Goal: Transaction & Acquisition: Book appointment/travel/reservation

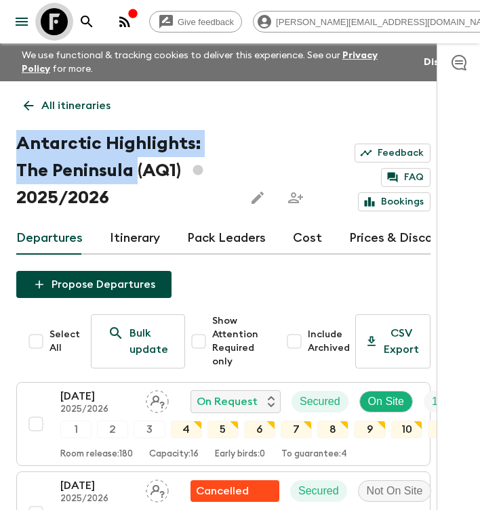
click at [60, 18] on icon at bounding box center [54, 21] width 27 height 27
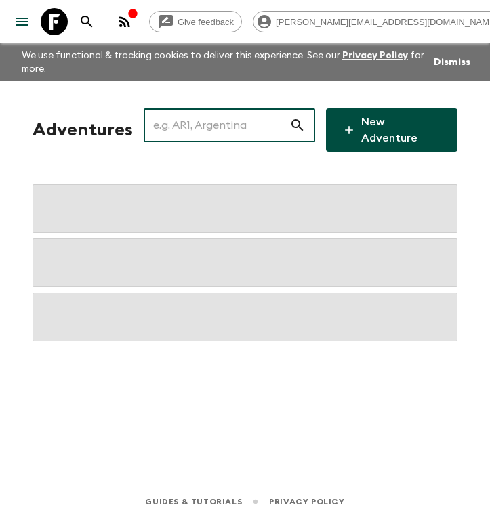
click at [204, 130] on input "text" at bounding box center [217, 125] width 146 height 38
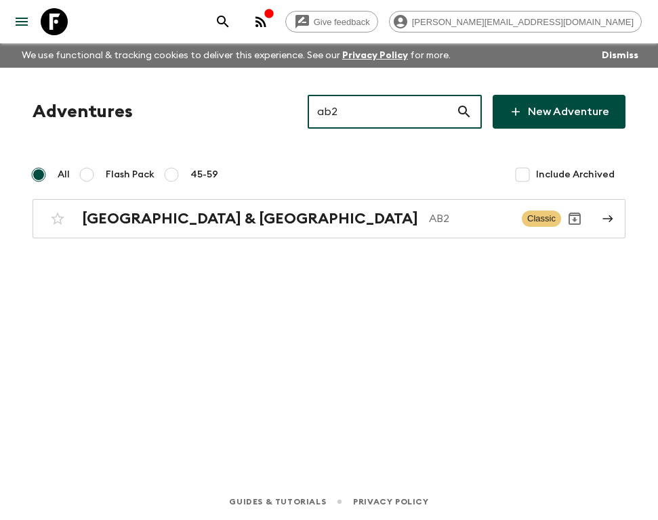
drag, startPoint x: 386, startPoint y: 109, endPoint x: 242, endPoint y: 108, distance: 144.3
click at [255, 112] on div "Adventures ab2 ​ New Adventure" at bounding box center [329, 112] width 593 height 34
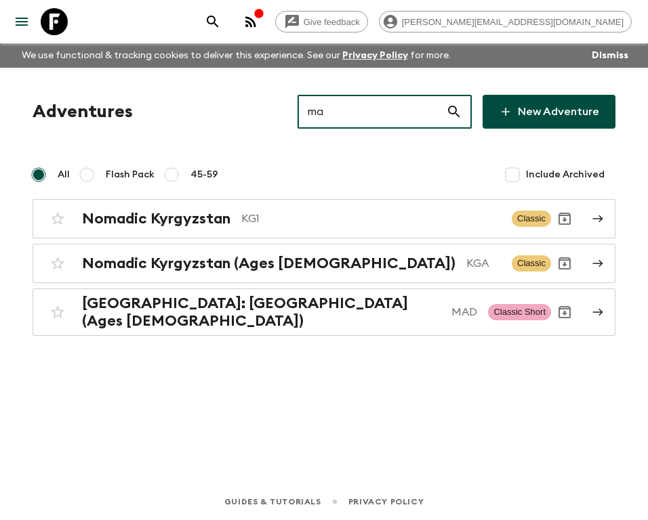
type input "m"
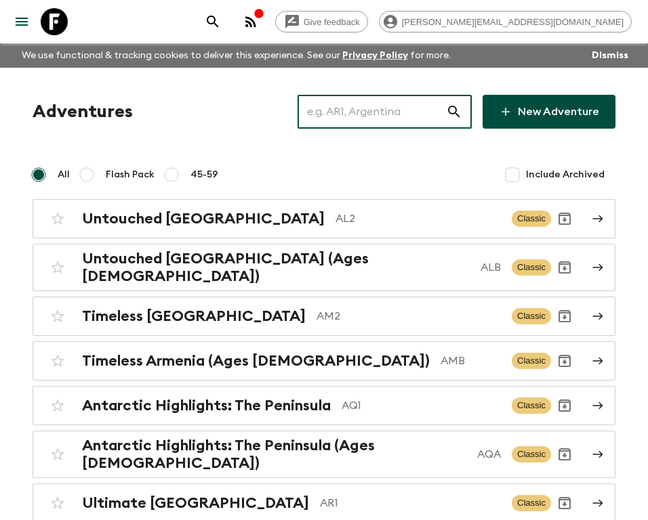
click at [375, 108] on input "text" at bounding box center [371, 112] width 148 height 38
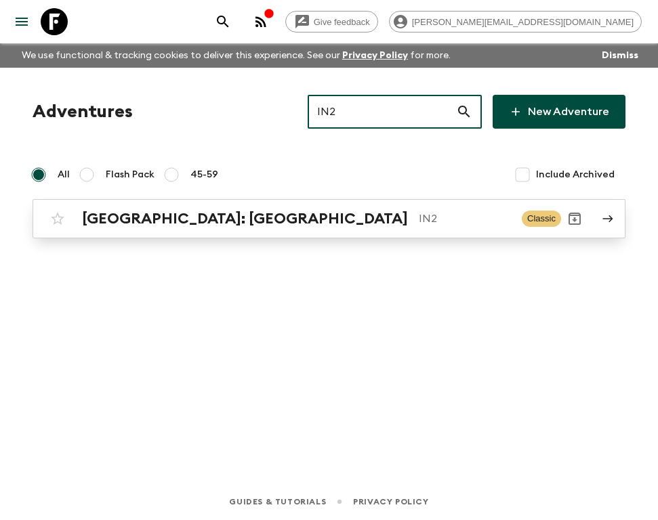
type input "IN2"
click at [419, 218] on p "IN2" at bounding box center [465, 219] width 92 height 16
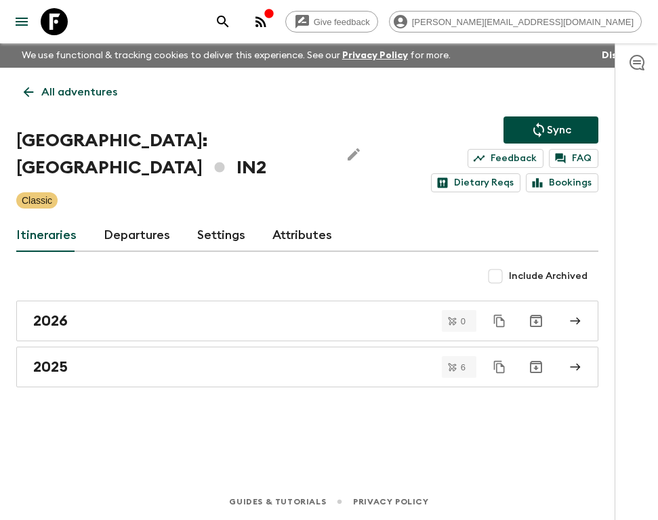
click at [125, 322] on div "2026 0 2025 6" at bounding box center [307, 344] width 582 height 87
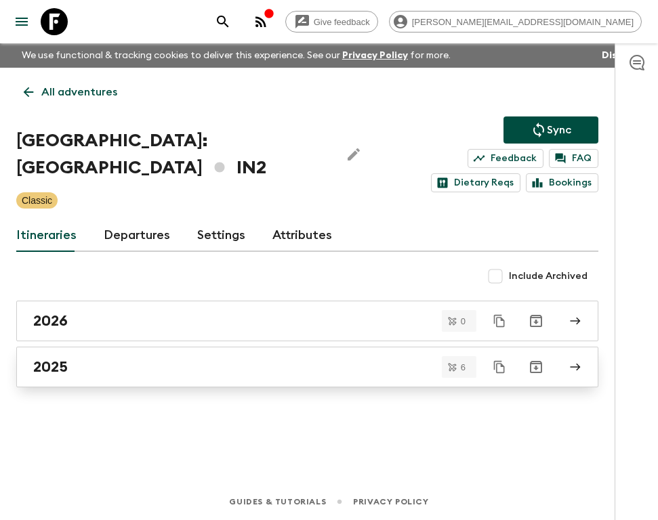
click at [129, 358] on div "2025" at bounding box center [294, 367] width 522 height 18
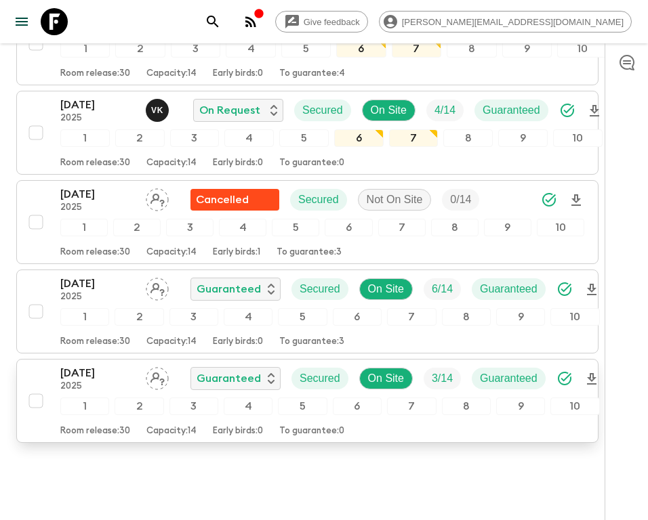
scroll to position [454, 0]
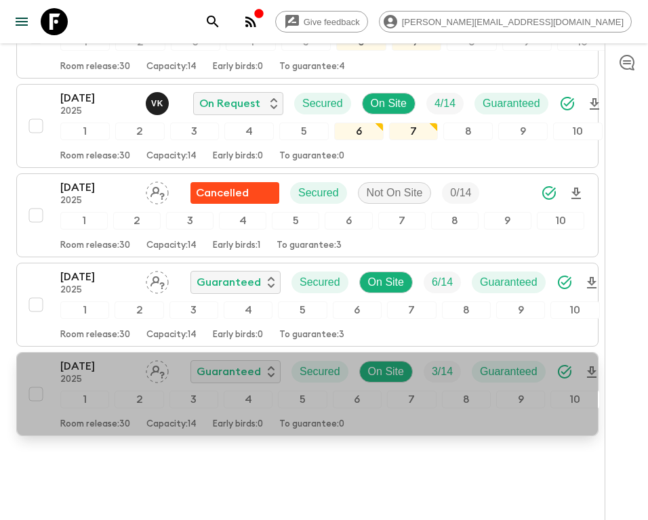
click at [90, 358] on p "[DATE]" at bounding box center [97, 366] width 75 height 16
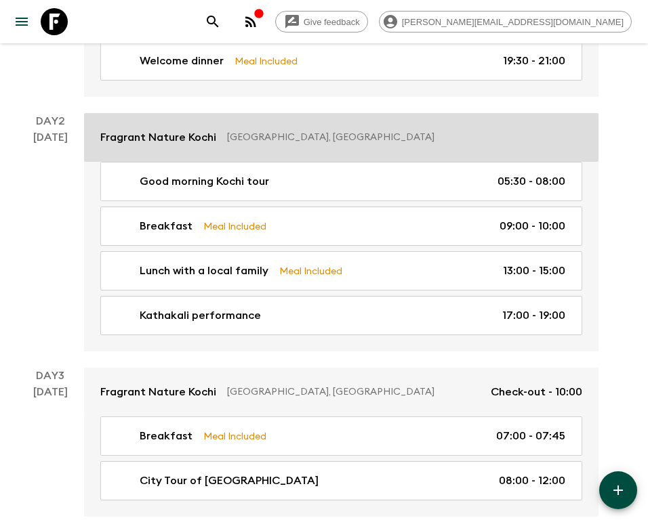
scroll to position [67, 0]
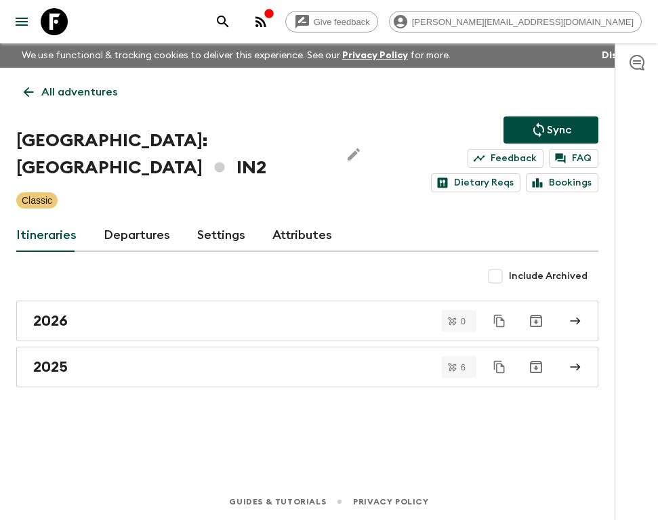
click at [304, 220] on link "Attributes" at bounding box center [302, 236] width 60 height 33
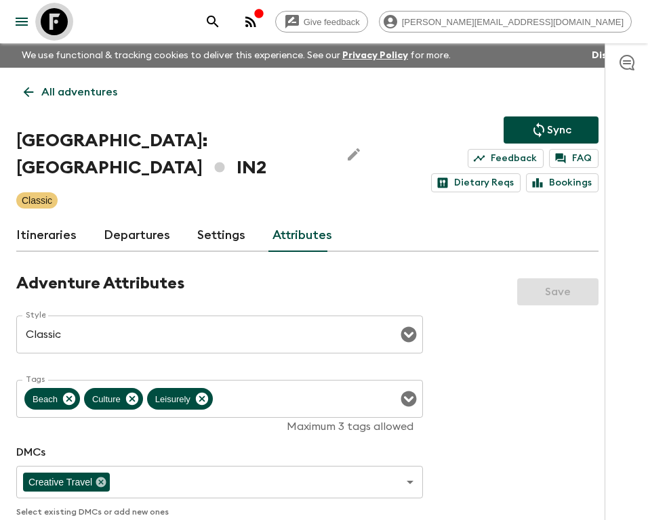
click at [52, 26] on icon at bounding box center [54, 21] width 27 height 27
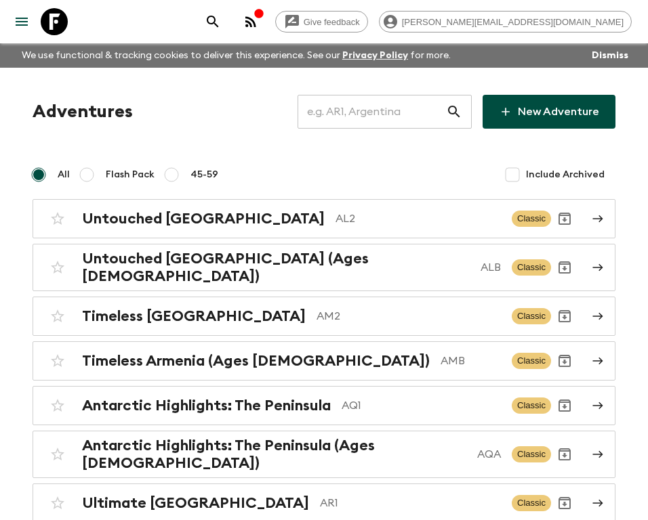
click at [380, 110] on input "text" at bounding box center [371, 112] width 148 height 38
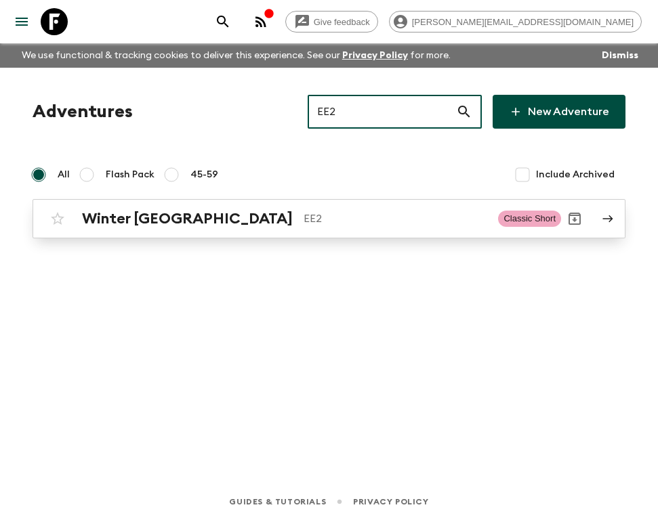
type input "EE2"
click at [304, 215] on p "EE2" at bounding box center [396, 219] width 184 height 16
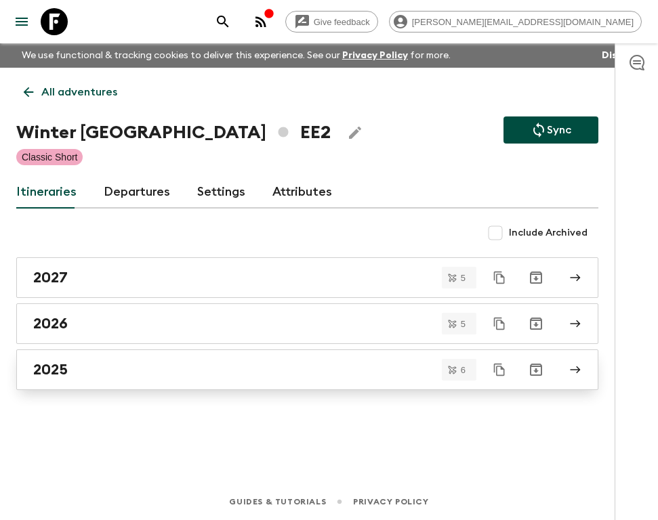
click at [119, 369] on div "2025" at bounding box center [294, 370] width 522 height 18
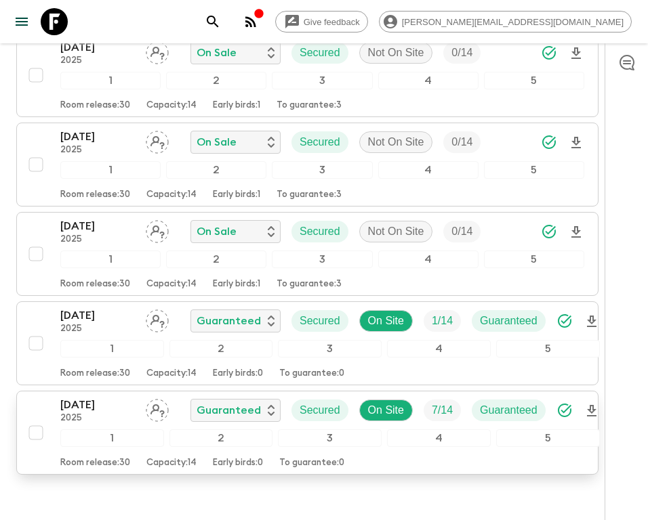
scroll to position [407, 0]
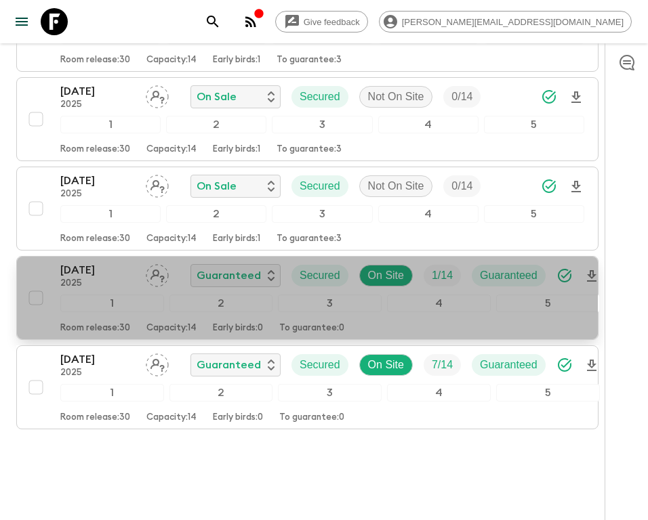
click at [94, 270] on p "[DATE]" at bounding box center [97, 270] width 75 height 16
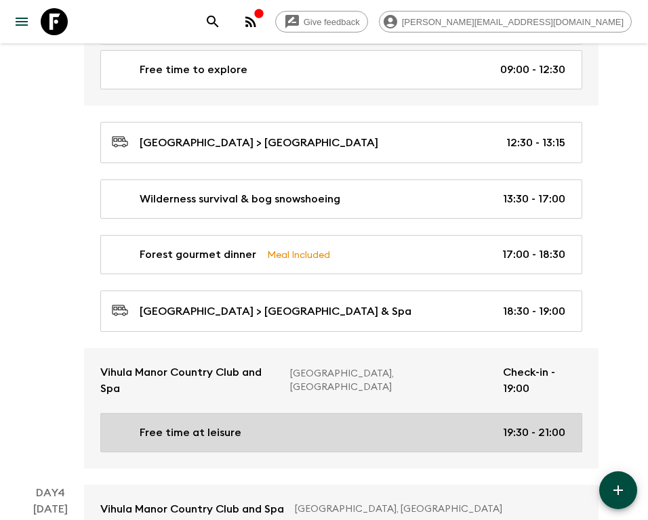
scroll to position [1469, 0]
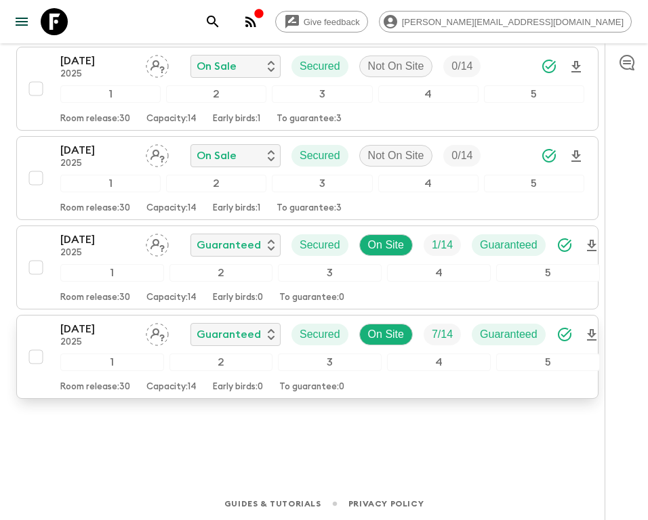
scroll to position [439, 0]
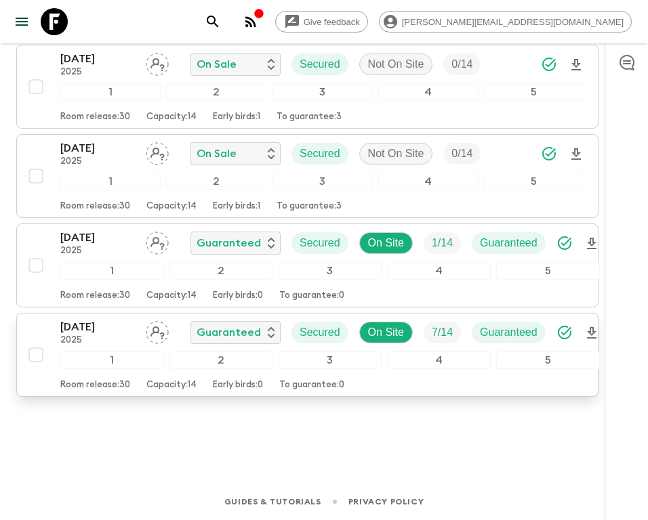
click at [68, 327] on p "[DATE]" at bounding box center [97, 327] width 75 height 16
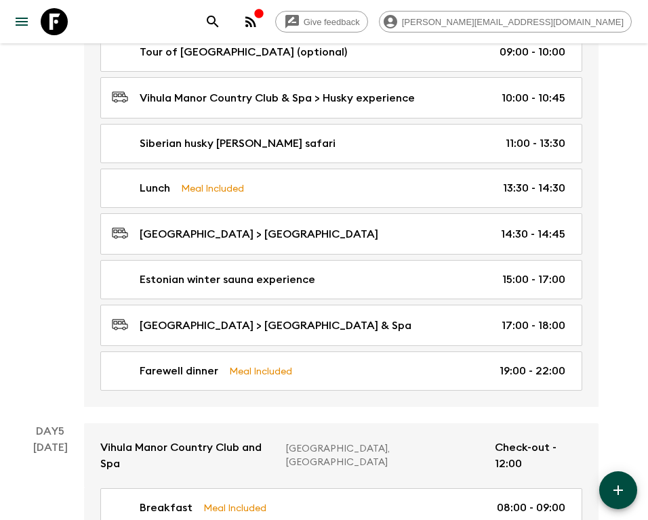
scroll to position [1469, 0]
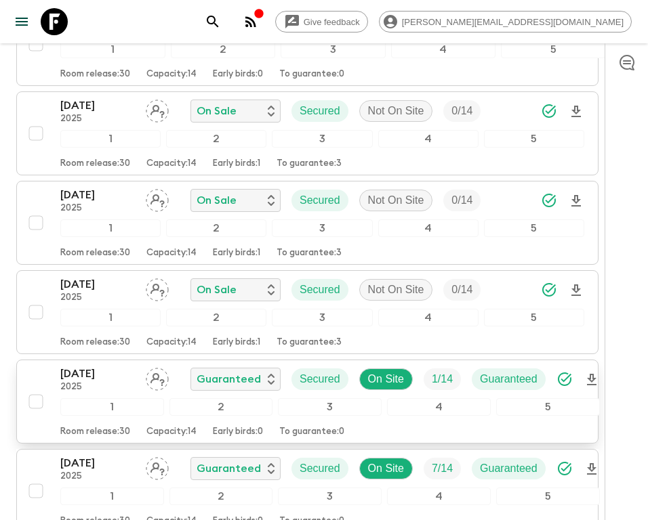
scroll to position [304, 0]
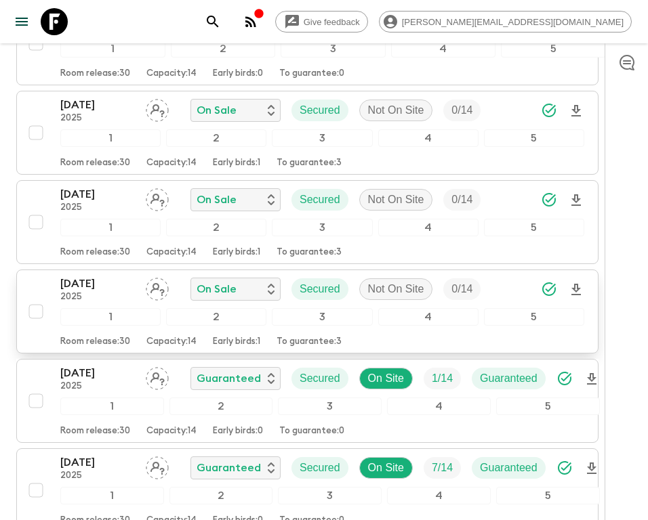
click at [66, 285] on p "[DATE]" at bounding box center [97, 284] width 75 height 16
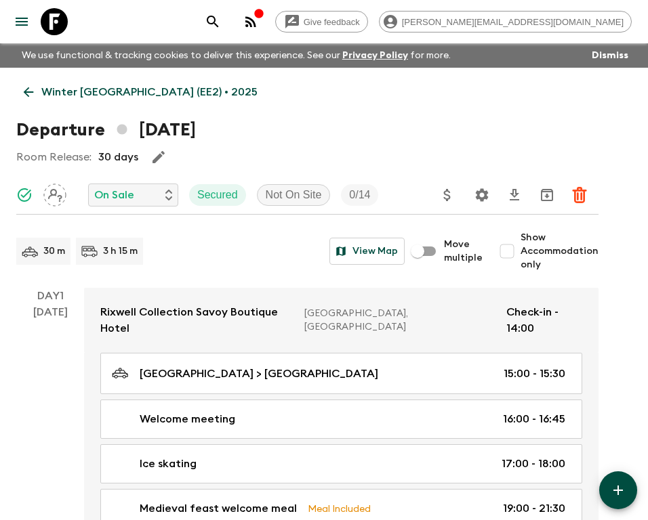
click at [45, 18] on icon at bounding box center [54, 21] width 27 height 27
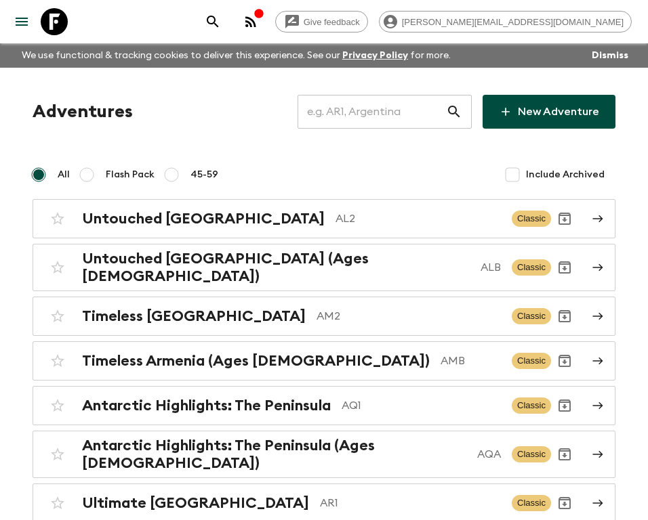
click at [364, 106] on input "text" at bounding box center [371, 112] width 148 height 38
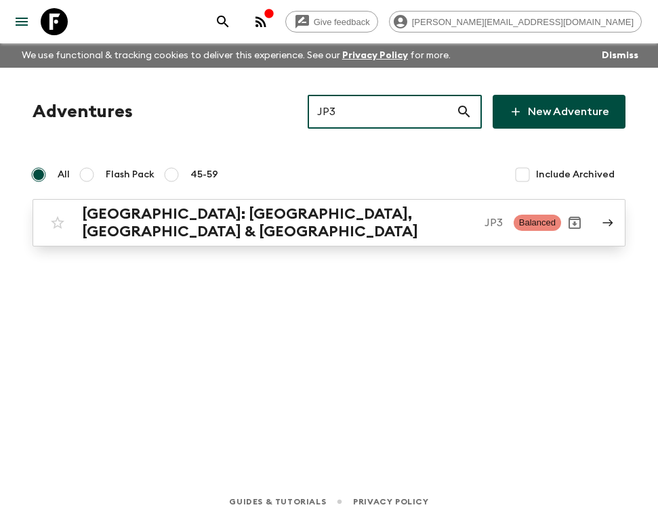
type input "JP3"
click at [297, 217] on h2 "[GEOGRAPHIC_DATA]: [GEOGRAPHIC_DATA], [GEOGRAPHIC_DATA] & [GEOGRAPHIC_DATA]" at bounding box center [278, 222] width 392 height 35
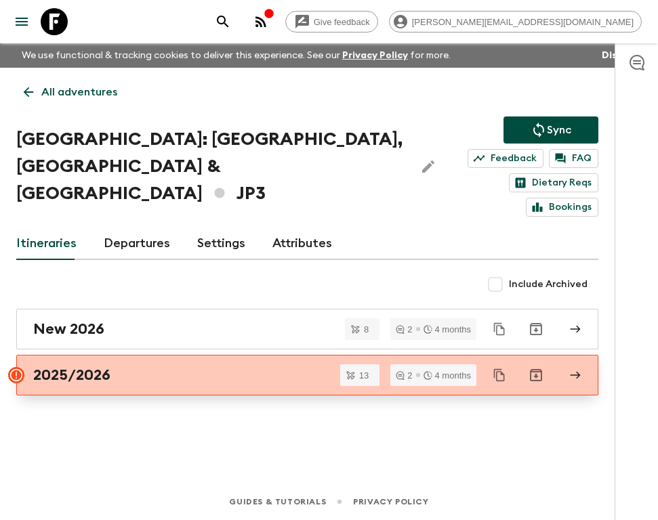
click at [159, 367] on div "2025/2026" at bounding box center [294, 376] width 522 height 18
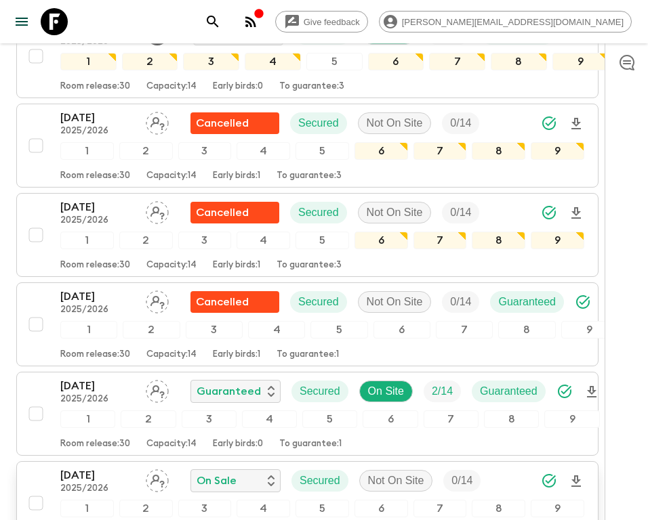
scroll to position [382, 0]
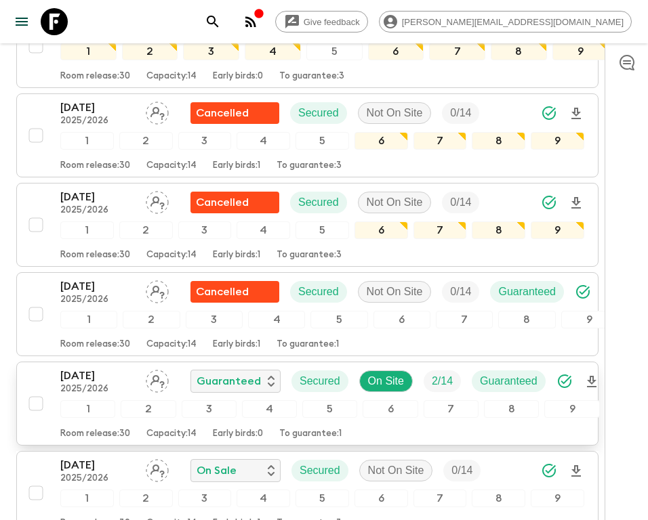
click at [82, 368] on p "[DATE]" at bounding box center [97, 376] width 75 height 16
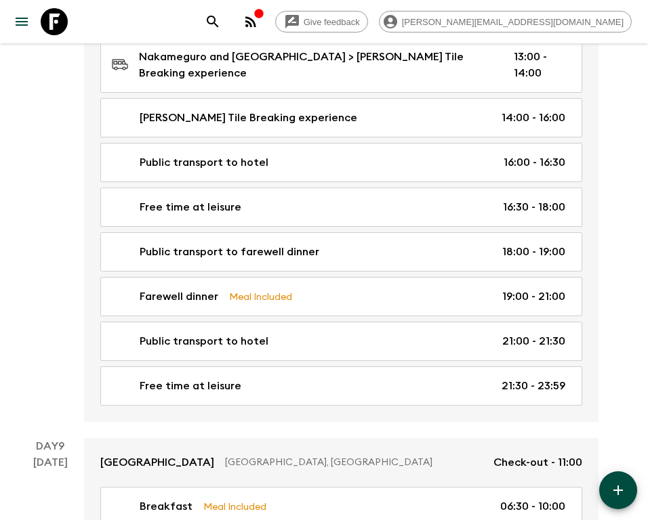
scroll to position [3369, 0]
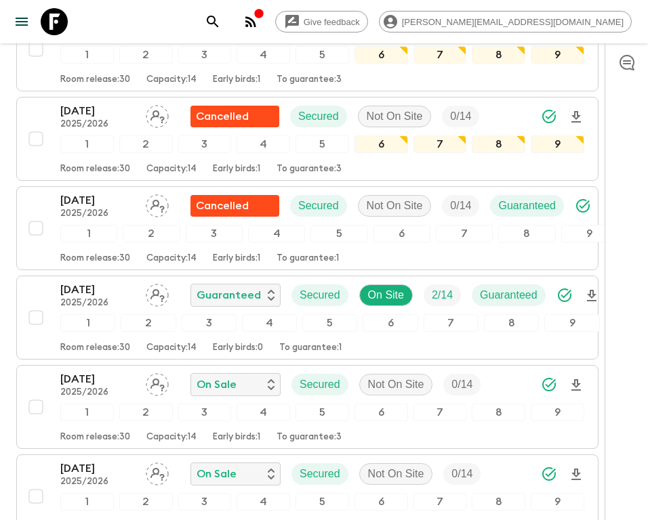
scroll to position [469, 0]
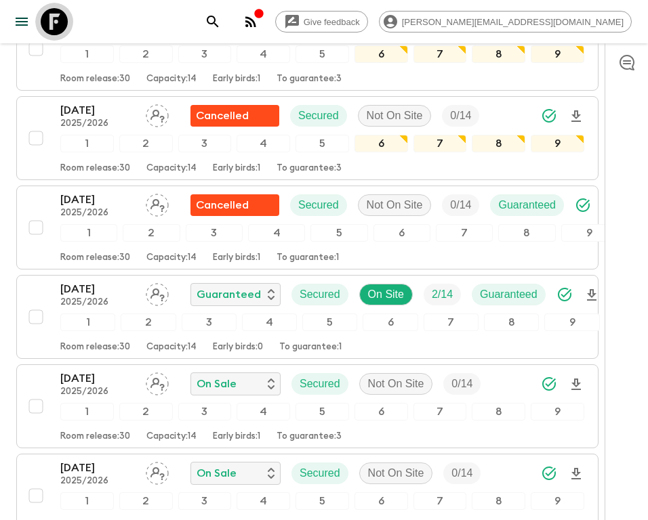
click at [70, 18] on link at bounding box center [54, 22] width 38 height 38
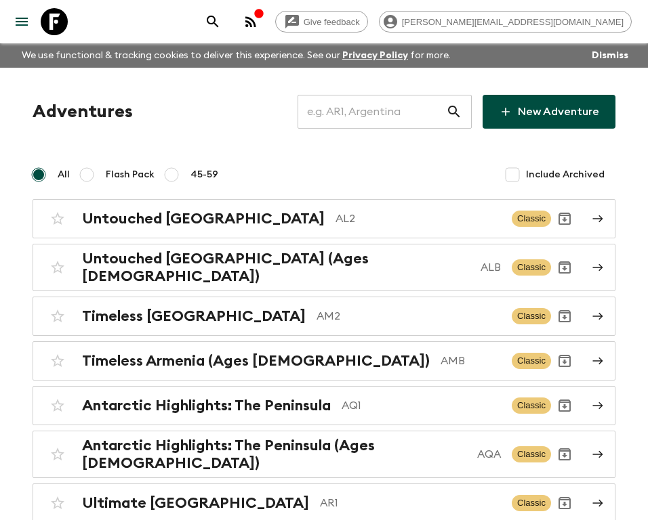
click at [367, 109] on input "text" at bounding box center [371, 112] width 148 height 38
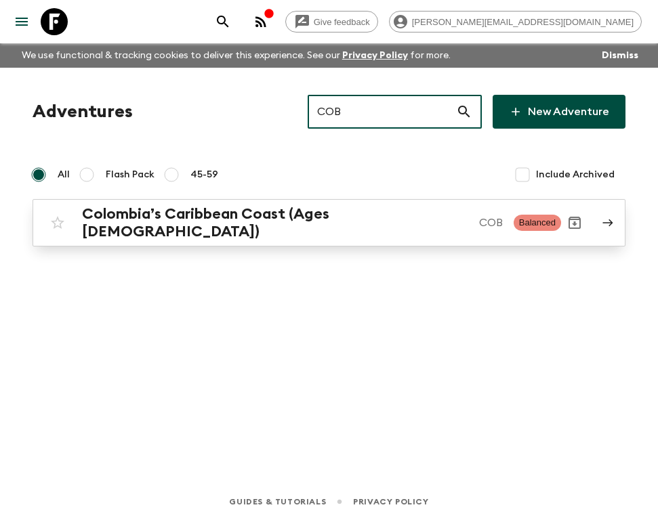
type input "COB"
click at [345, 213] on h2 "Colombia’s Caribbean Coast (Ages [DEMOGRAPHIC_DATA])" at bounding box center [275, 222] width 386 height 35
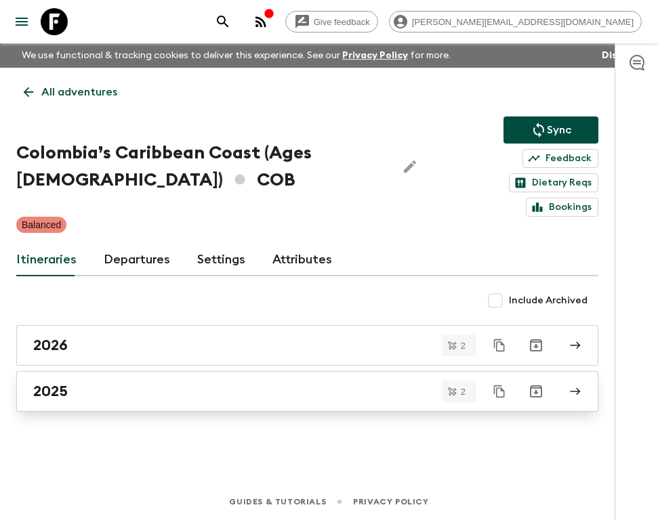
click at [126, 383] on div "2025" at bounding box center [294, 392] width 522 height 18
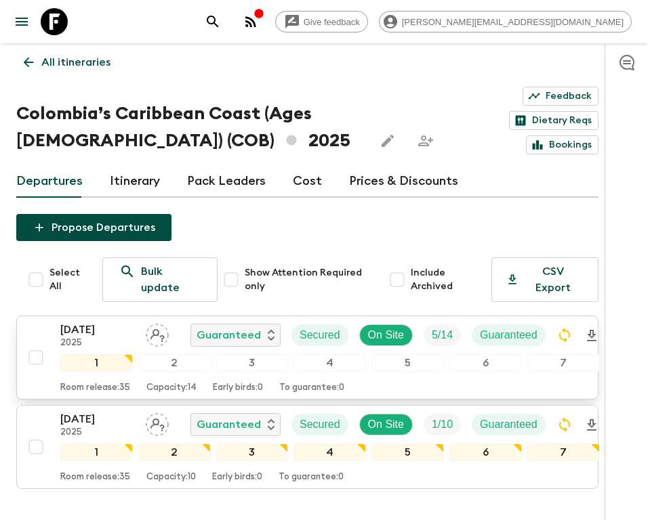
scroll to position [106, 0]
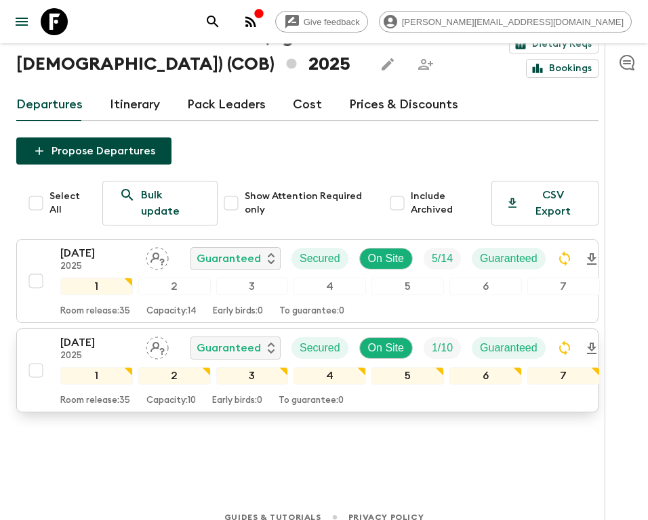
click at [102, 335] on p "[DATE]" at bounding box center [97, 343] width 75 height 16
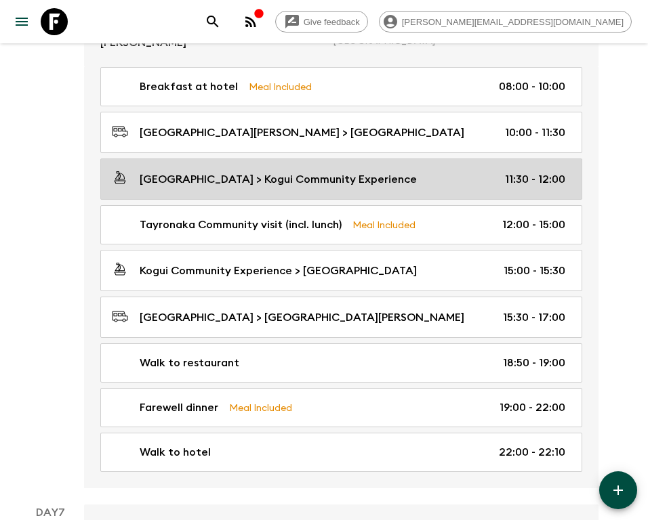
scroll to position [1898, 0]
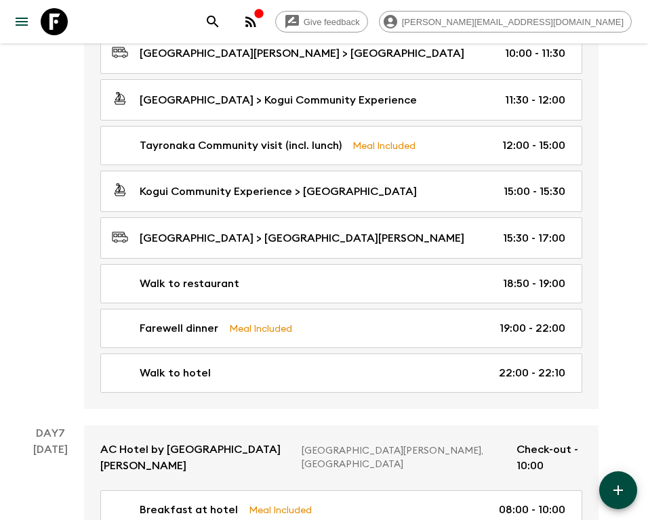
click at [61, 12] on icon at bounding box center [54, 21] width 27 height 27
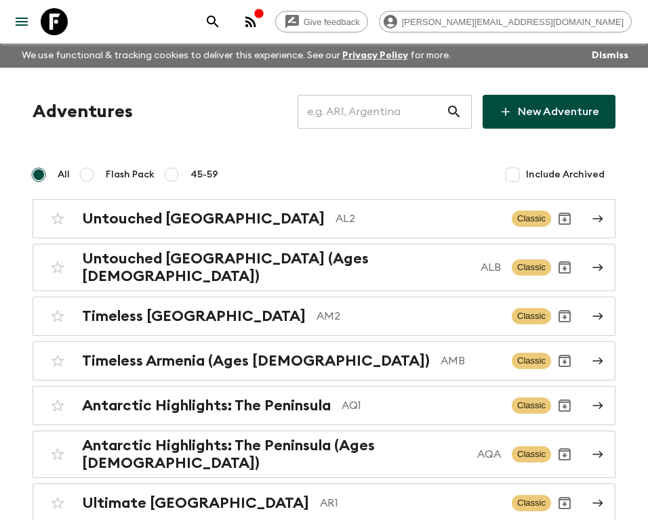
click at [418, 113] on input "text" at bounding box center [371, 112] width 148 height 38
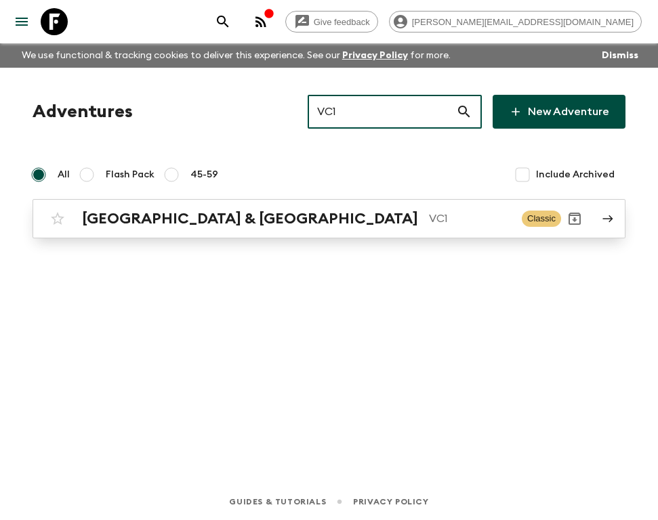
type input "VC1"
click at [429, 220] on p "VC1" at bounding box center [470, 219] width 82 height 16
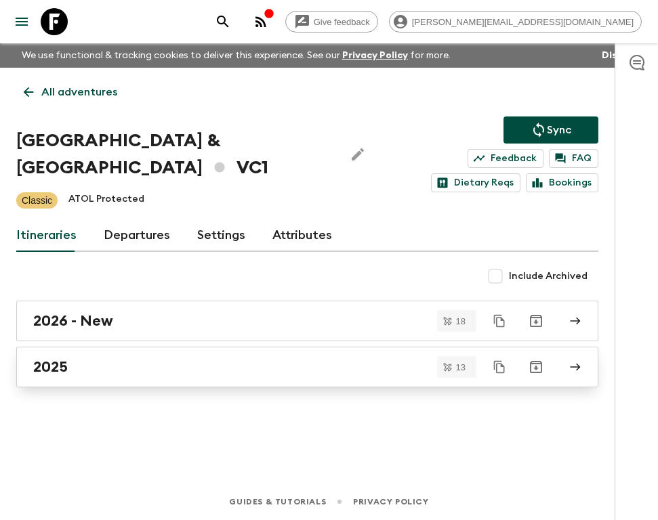
click at [108, 369] on div "2025" at bounding box center [294, 367] width 522 height 18
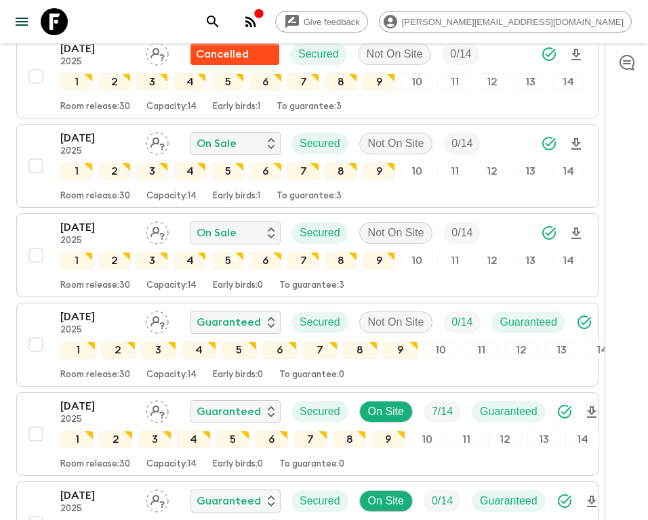
scroll to position [862, 0]
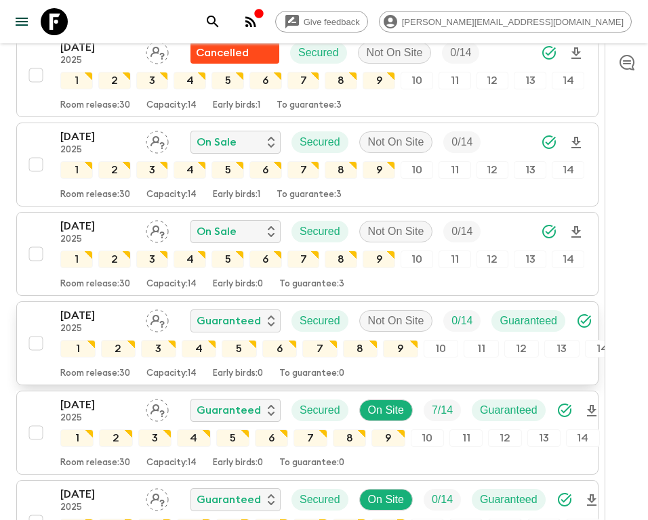
click at [85, 308] on p "[DATE]" at bounding box center [97, 316] width 75 height 16
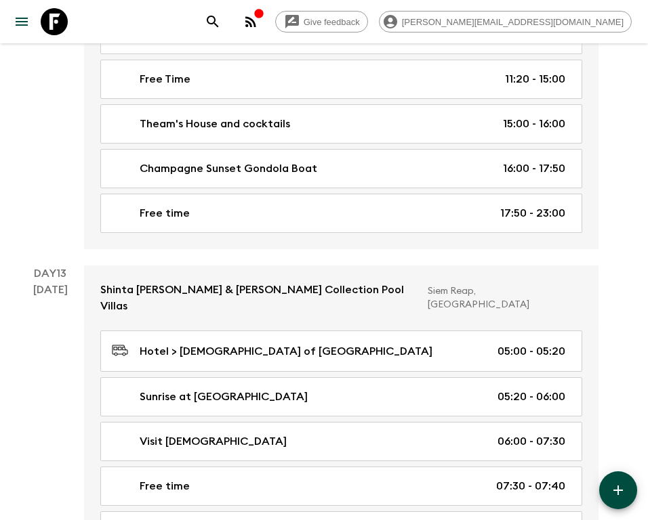
scroll to position [5660, 0]
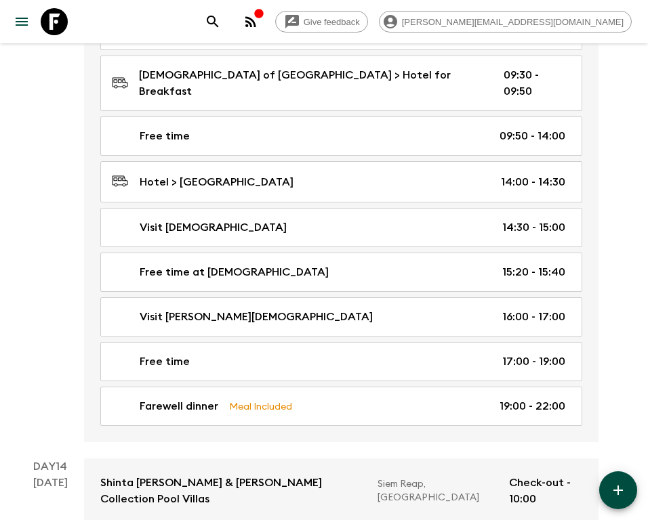
click at [61, 22] on icon at bounding box center [54, 21] width 27 height 27
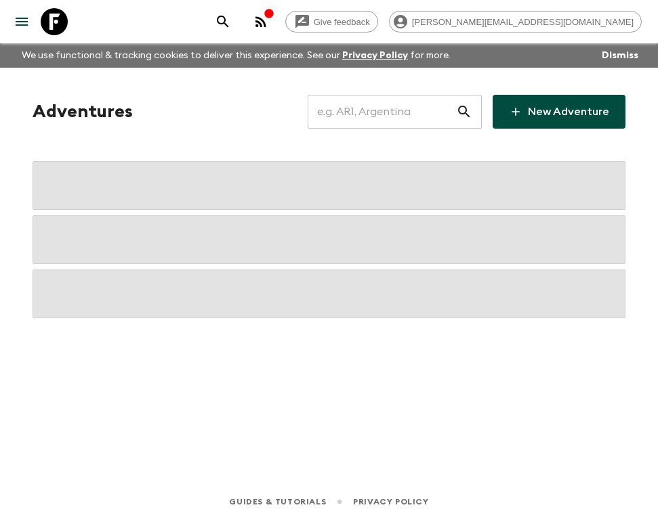
click at [350, 108] on input "text" at bounding box center [382, 112] width 148 height 38
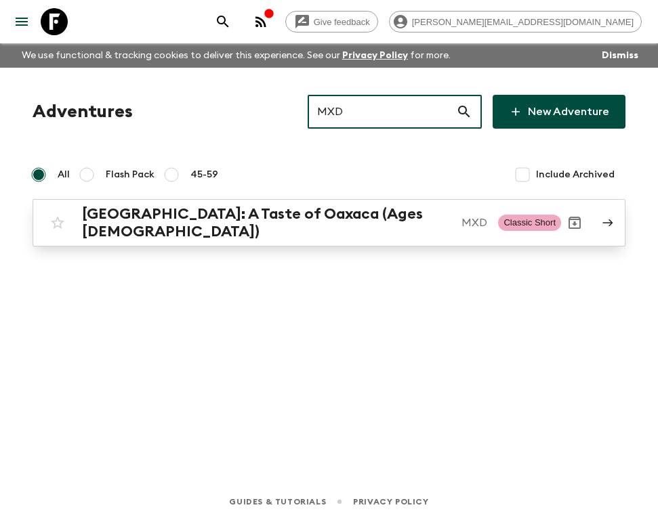
type input "MXD"
click at [353, 217] on h2 "[GEOGRAPHIC_DATA]: A Taste of Oaxaca (Ages [DEMOGRAPHIC_DATA])" at bounding box center [266, 222] width 369 height 35
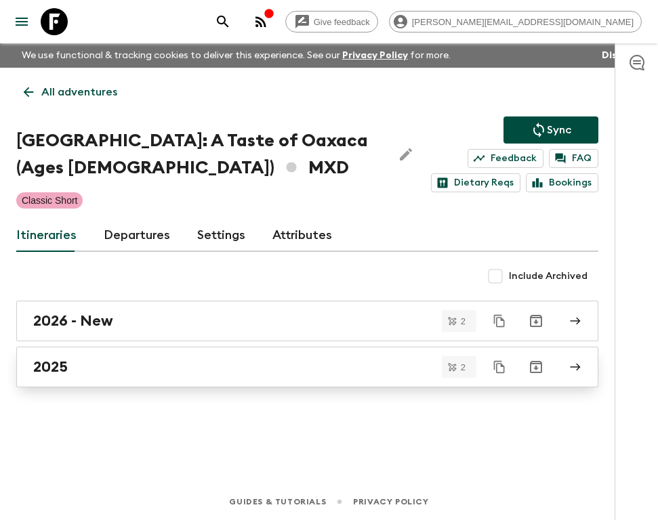
click at [136, 365] on div "2025" at bounding box center [294, 367] width 522 height 18
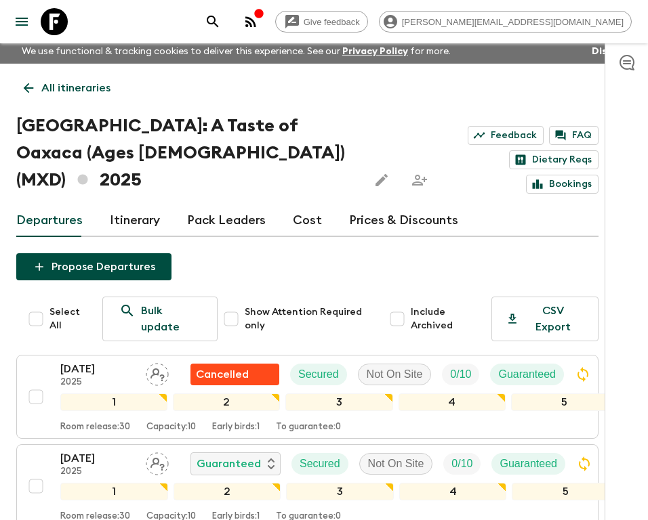
scroll to position [12, 0]
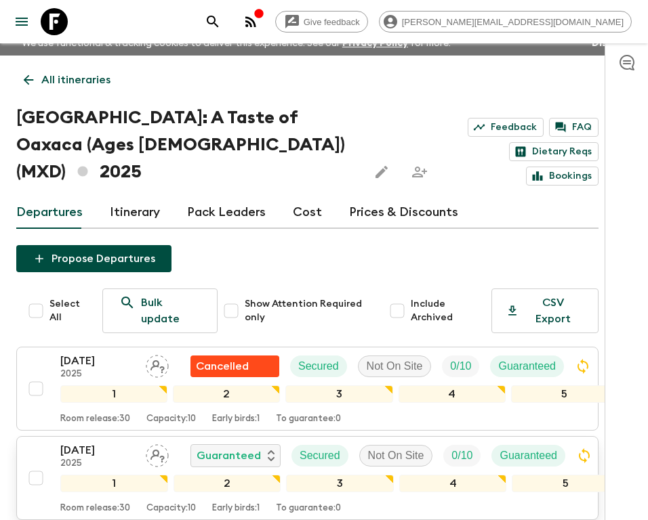
click at [103, 442] on p "[DATE]" at bounding box center [97, 450] width 75 height 16
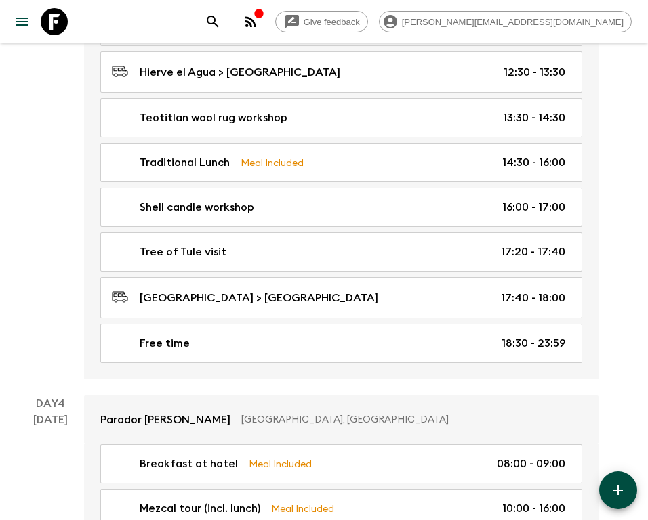
scroll to position [1342, 0]
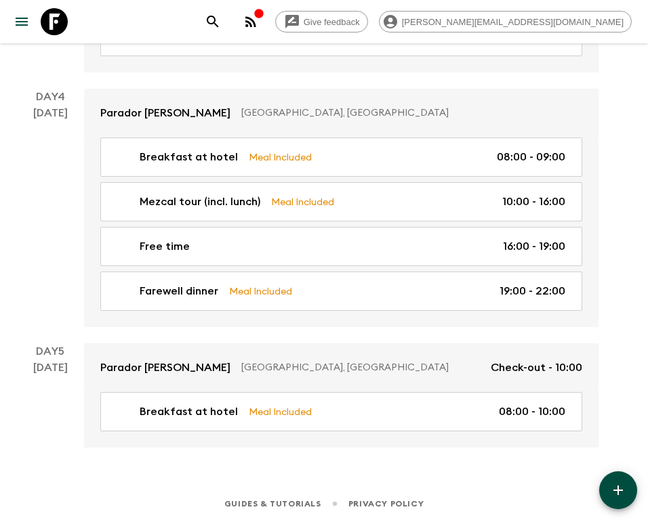
click at [45, 23] on icon at bounding box center [54, 21] width 27 height 27
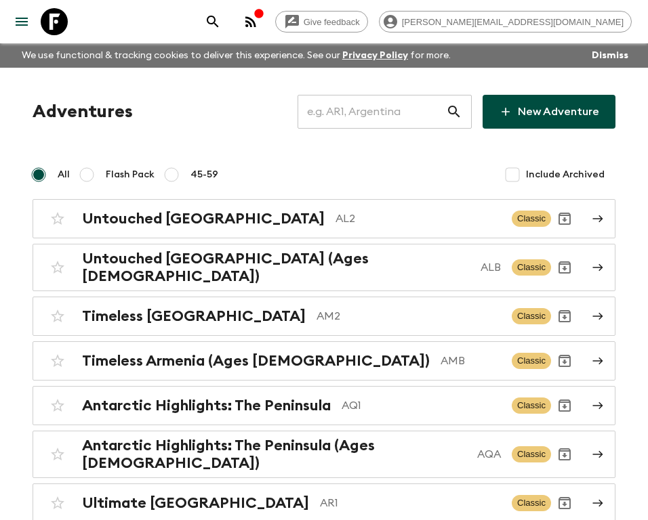
click at [359, 110] on input "text" at bounding box center [371, 112] width 148 height 38
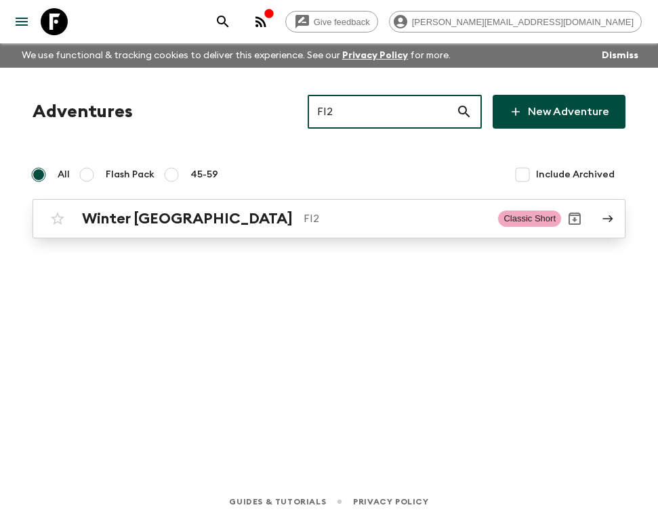
type input "FI2"
click at [196, 213] on div "Winter [GEOGRAPHIC_DATA] FI2" at bounding box center [284, 219] width 405 height 18
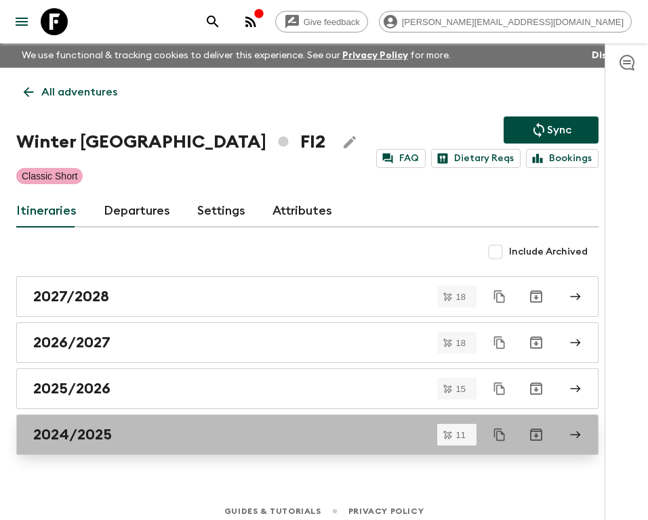
click at [135, 428] on div "2024/2025" at bounding box center [294, 435] width 522 height 18
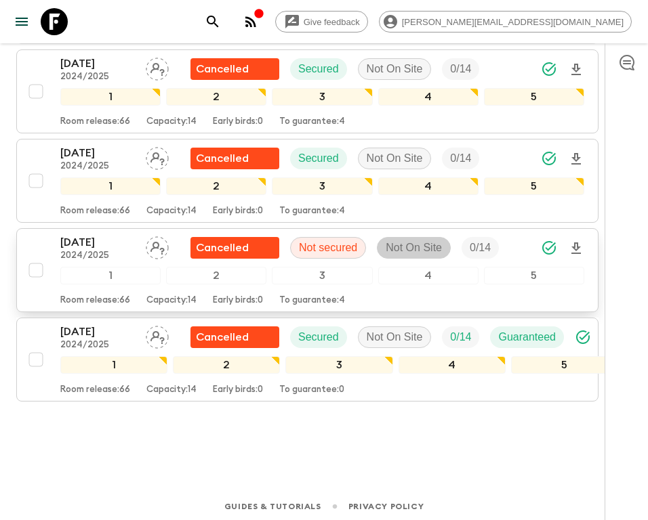
scroll to position [913, 0]
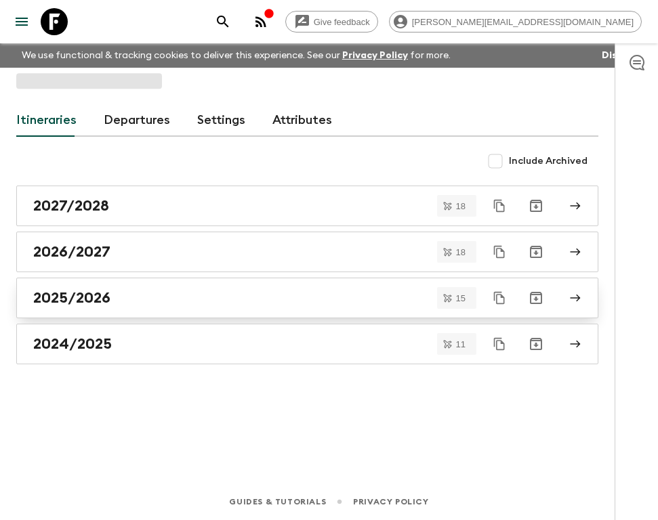
click at [121, 302] on div "2025/2026" at bounding box center [294, 298] width 522 height 18
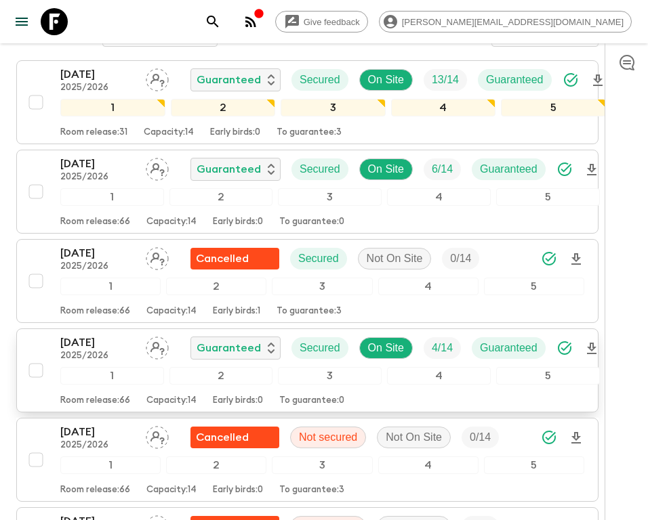
scroll to position [278, 0]
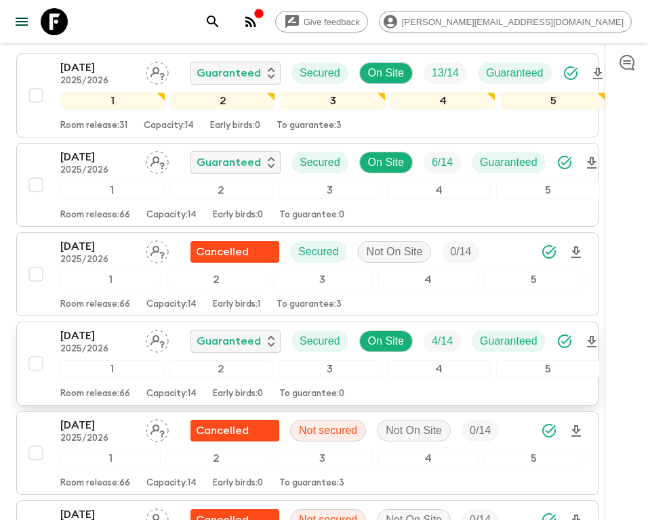
click at [106, 340] on p "[DATE]" at bounding box center [97, 336] width 75 height 16
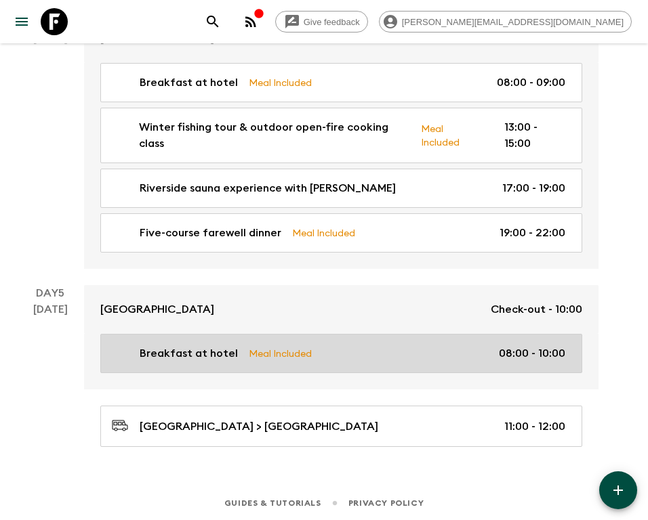
scroll to position [1007, 0]
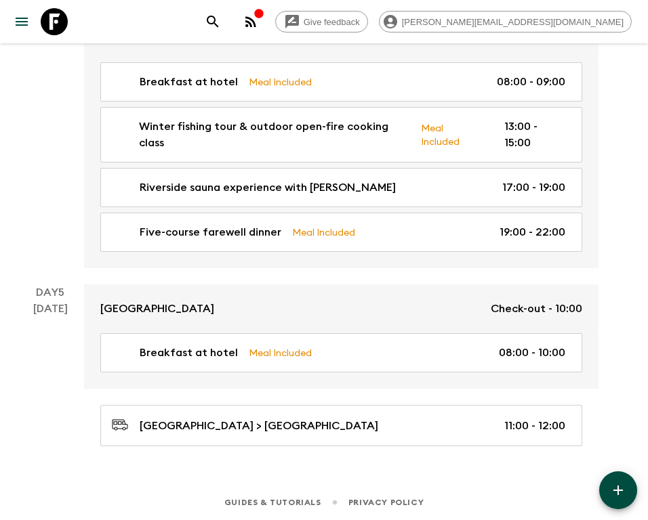
click at [36, 22] on link at bounding box center [54, 22] width 38 height 38
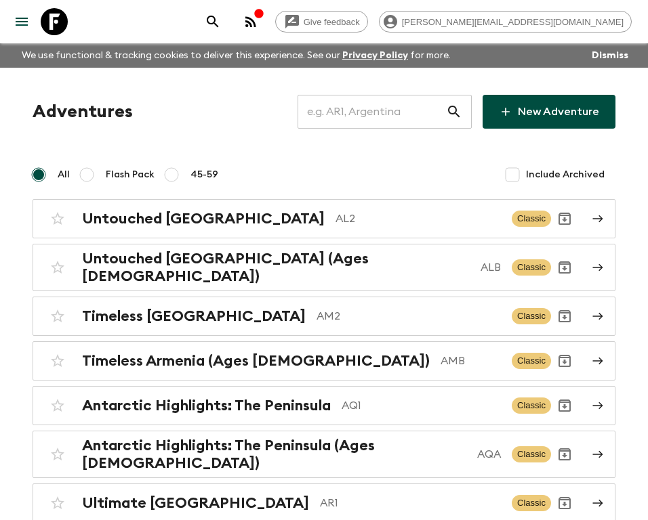
click at [378, 115] on input "text" at bounding box center [371, 112] width 148 height 38
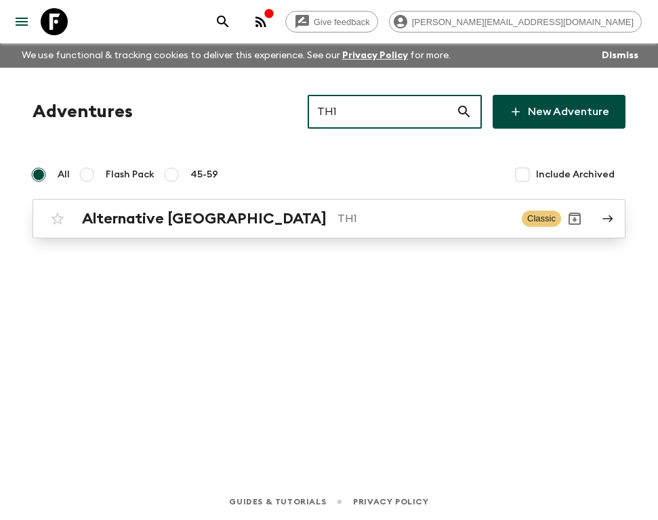
type input "TH1"
click at [337, 213] on p "TH1" at bounding box center [423, 219] width 173 height 16
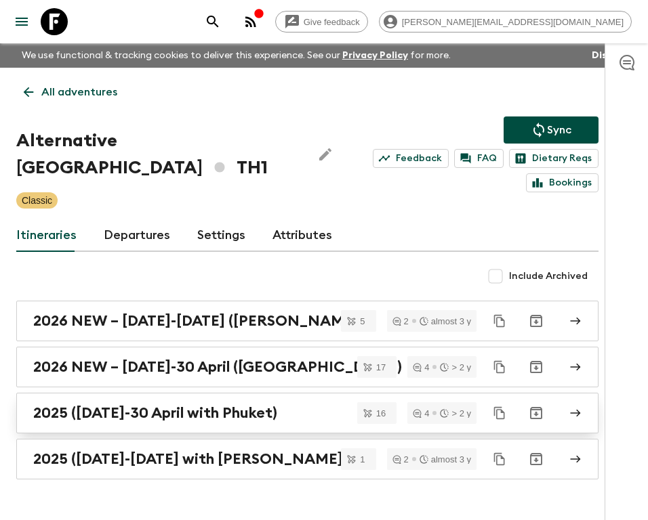
click at [203, 412] on h2 "2025 ([DATE]-30 April with Phuket)" at bounding box center [155, 413] width 244 height 18
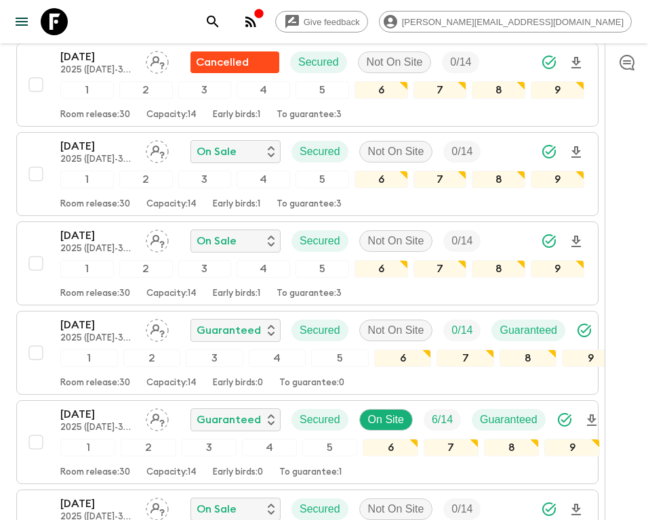
scroll to position [1034, 0]
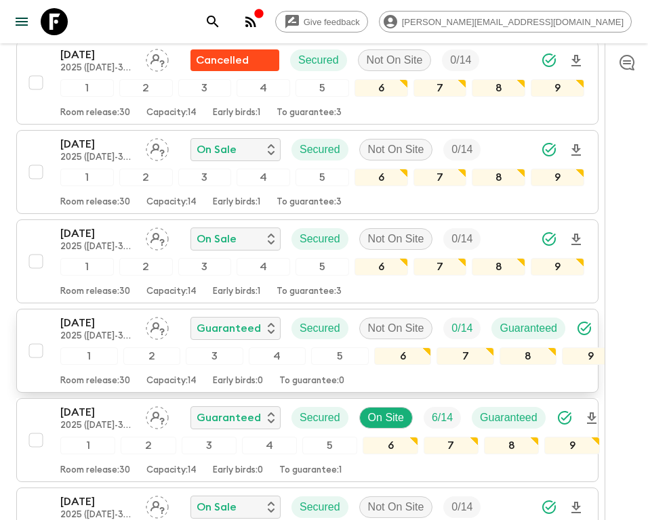
click at [100, 315] on p "[DATE]" at bounding box center [97, 323] width 75 height 16
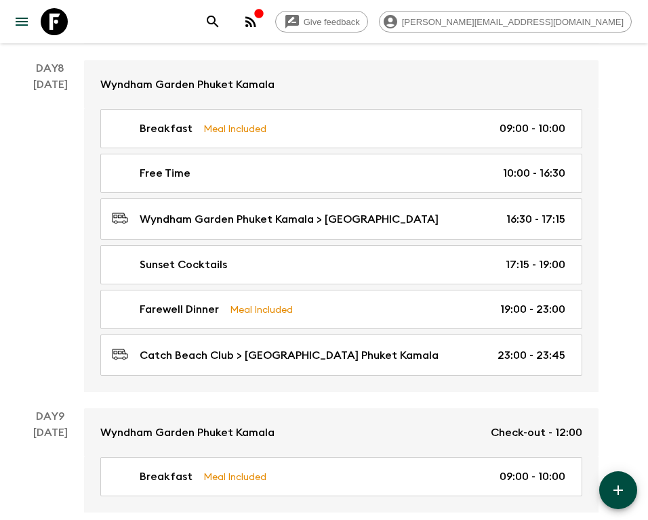
scroll to position [2753, 0]
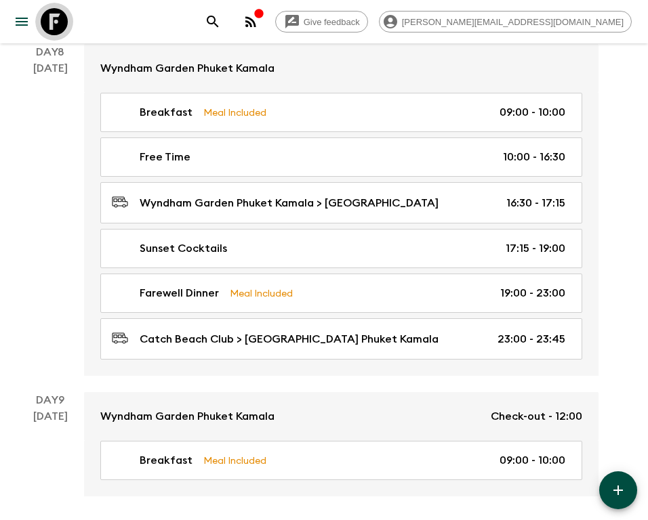
click at [55, 26] on icon at bounding box center [54, 21] width 27 height 27
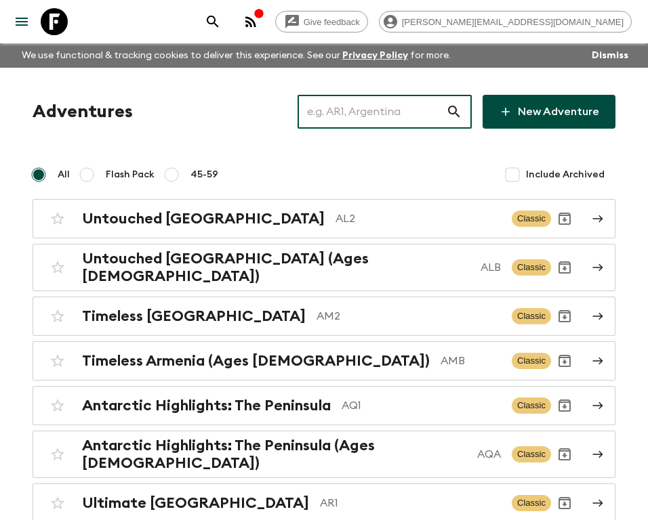
click at [368, 119] on input "text" at bounding box center [371, 112] width 148 height 38
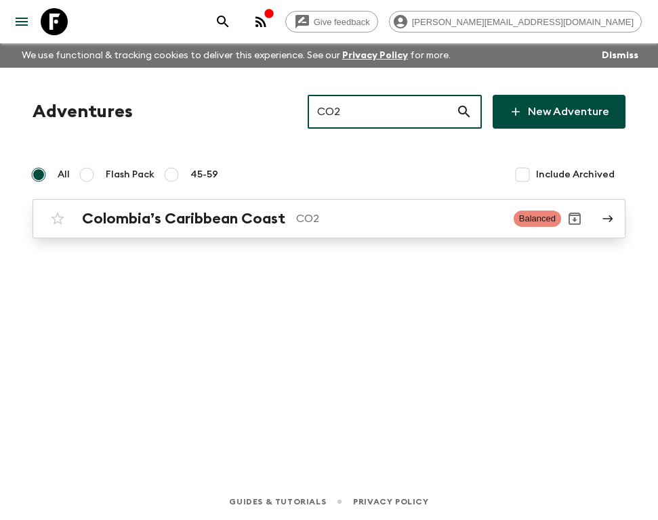
type input "CO2"
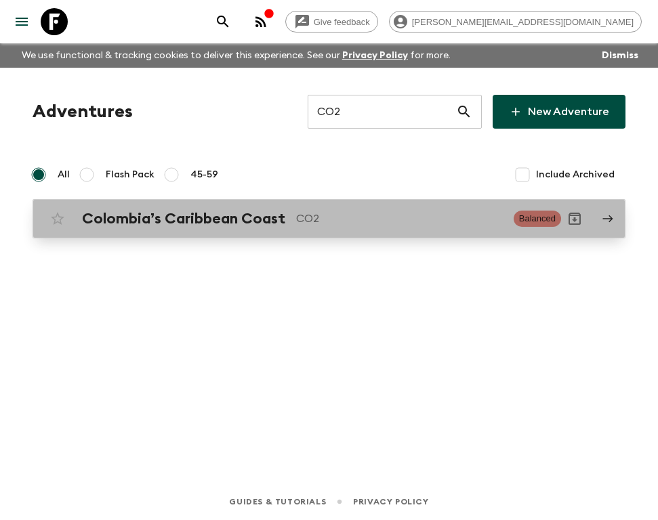
click at [297, 217] on p "CO2" at bounding box center [399, 219] width 207 height 16
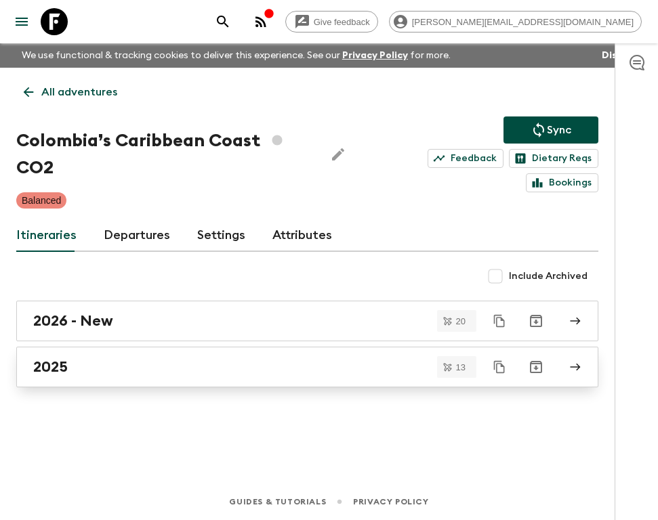
click at [111, 366] on div "2025" at bounding box center [294, 367] width 522 height 18
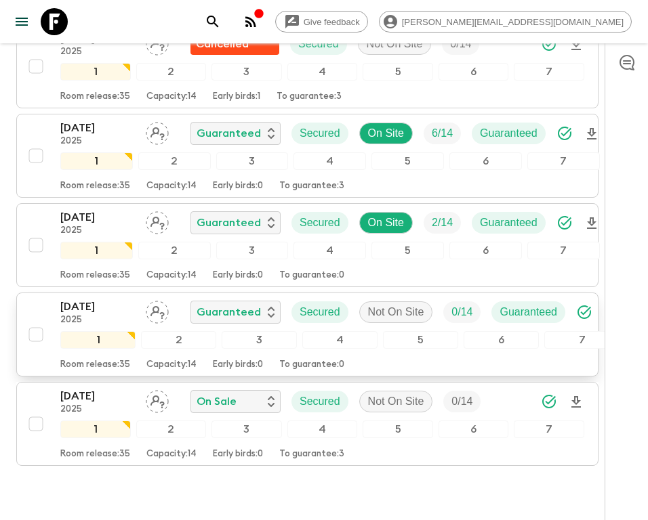
scroll to position [1045, 0]
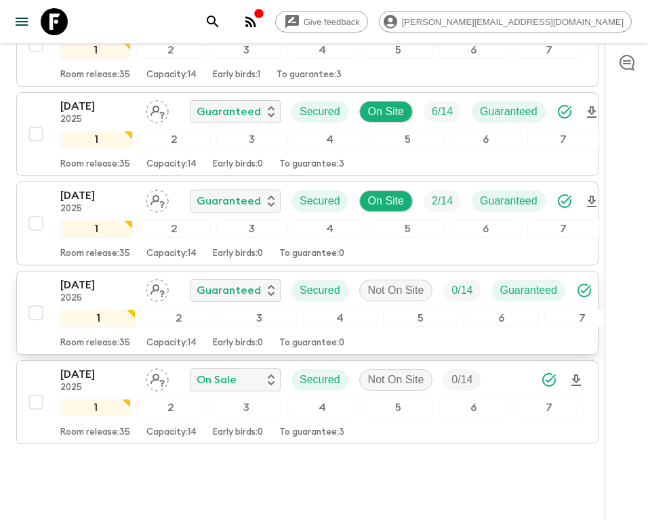
click at [100, 287] on p "[DATE]" at bounding box center [97, 285] width 75 height 16
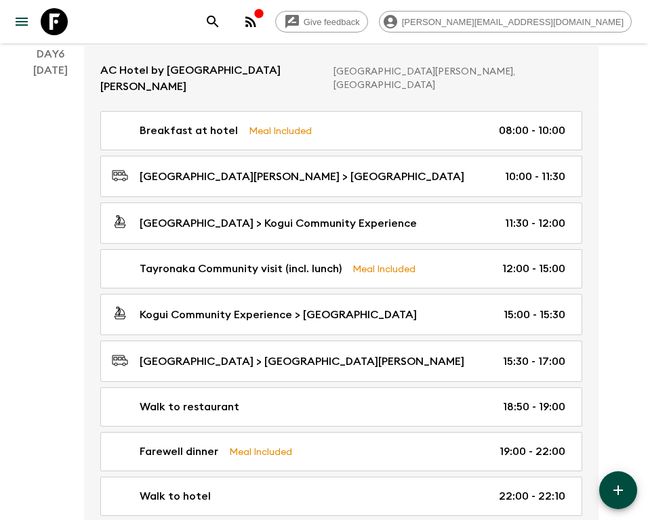
scroll to position [1898, 0]
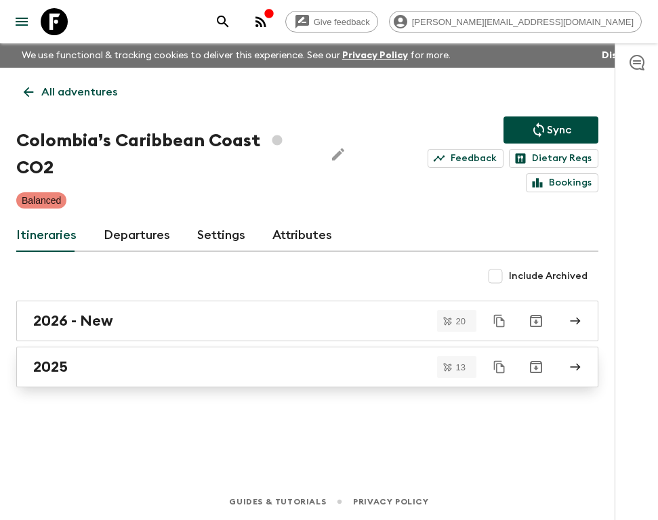
click at [51, 367] on h2 "2025" at bounding box center [50, 367] width 35 height 18
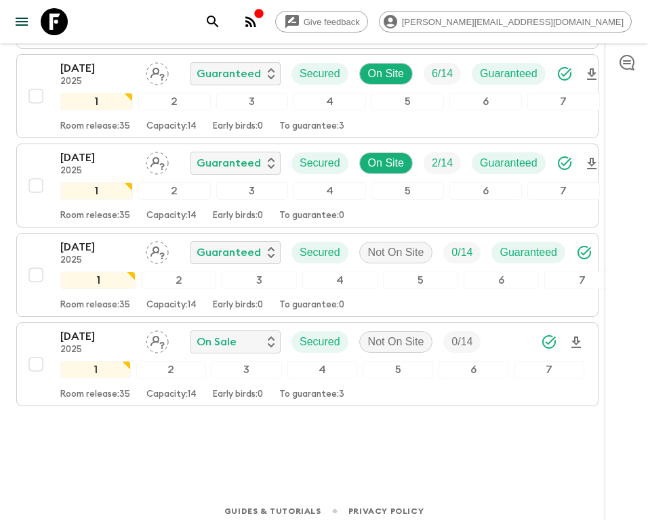
scroll to position [1068, 0]
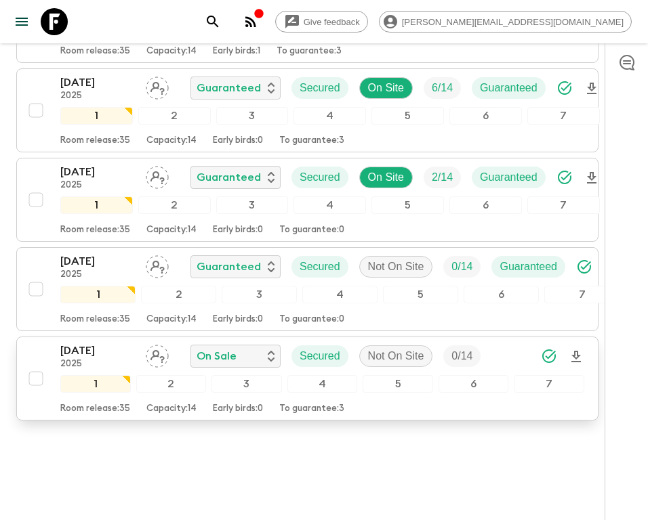
click at [97, 348] on p "[DATE]" at bounding box center [97, 351] width 75 height 16
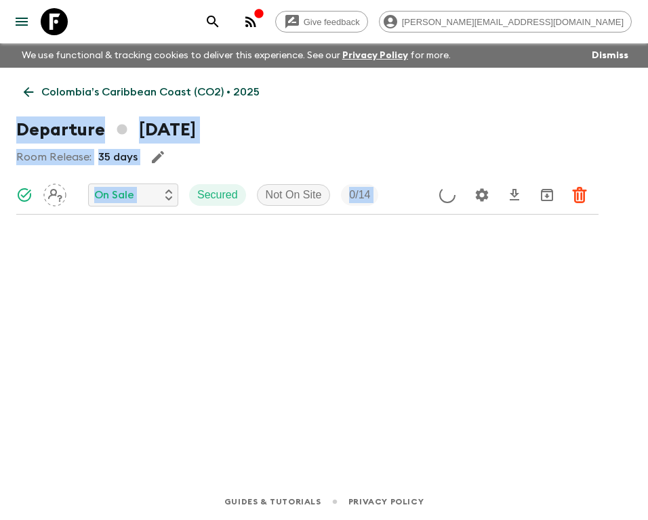
click at [343, 150] on div "Room Release: 35 days" at bounding box center [307, 157] width 582 height 27
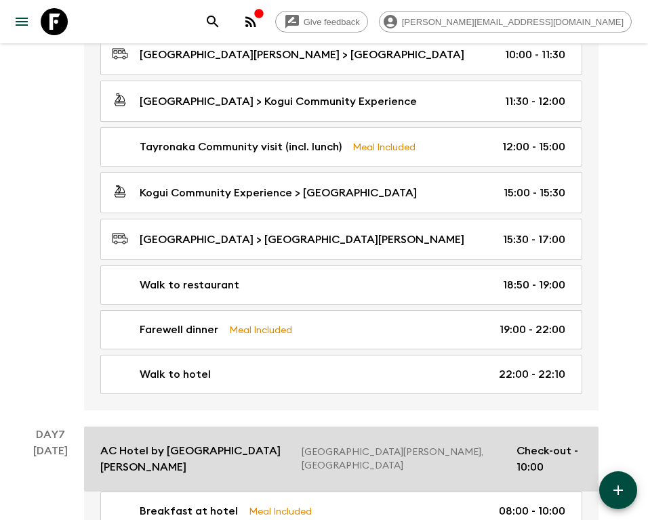
scroll to position [1898, 0]
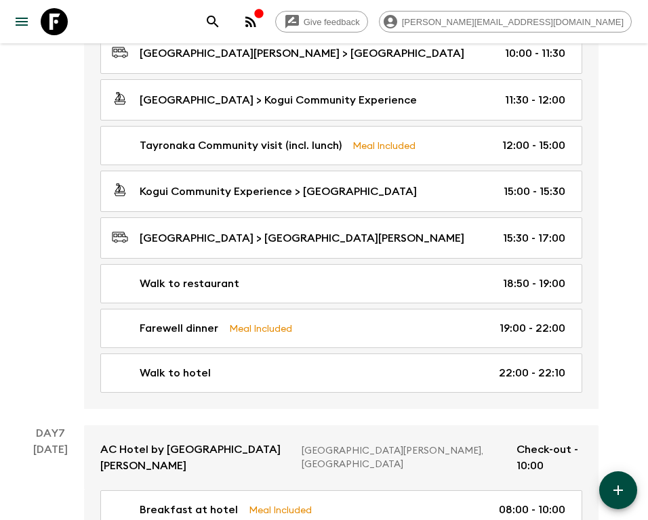
click at [51, 27] on icon at bounding box center [54, 21] width 27 height 27
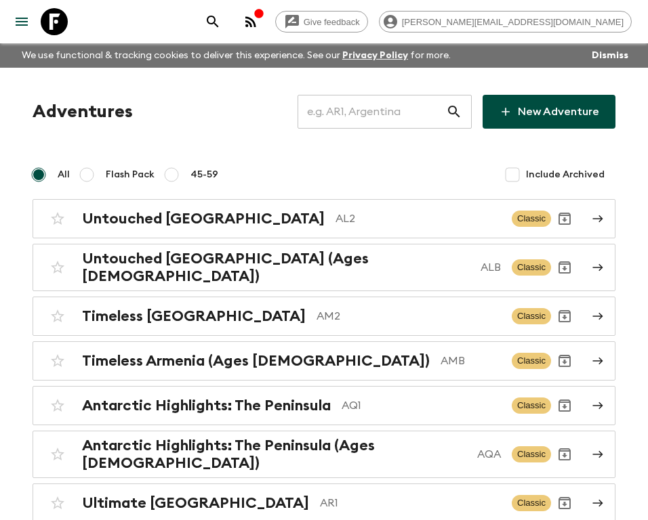
click at [375, 106] on input "text" at bounding box center [371, 112] width 148 height 38
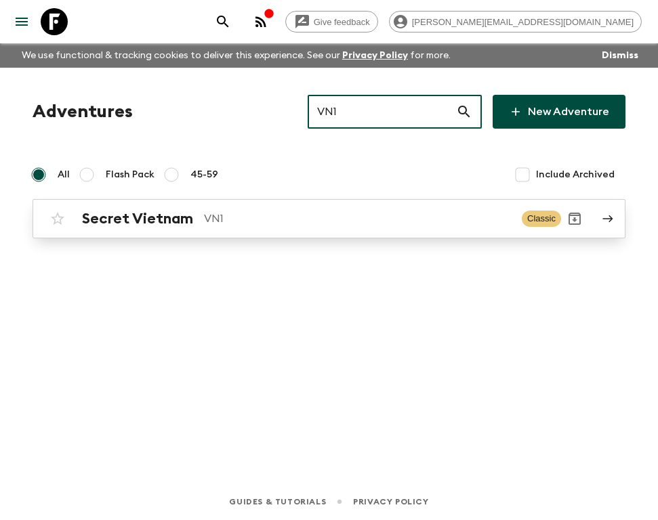
type input "VN1"
click at [263, 213] on p "VN1" at bounding box center [357, 219] width 307 height 16
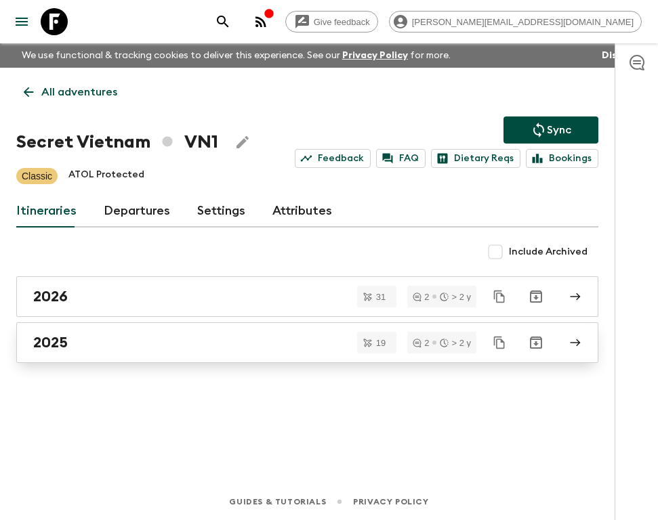
click at [110, 335] on div "2025" at bounding box center [294, 343] width 522 height 18
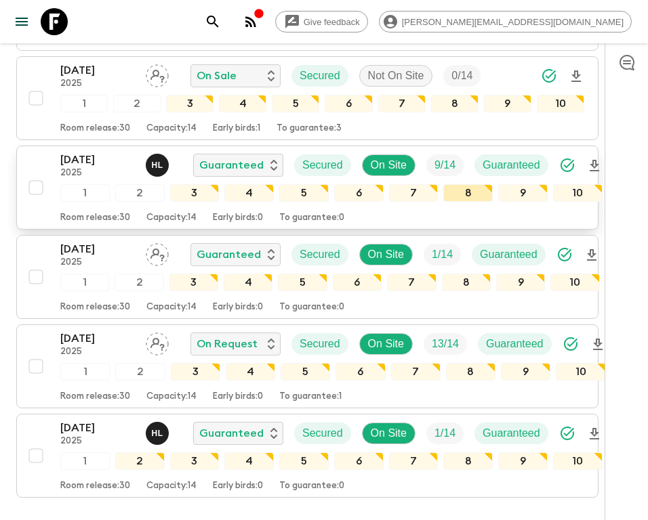
scroll to position [1528, 0]
click at [64, 21] on icon at bounding box center [54, 21] width 27 height 27
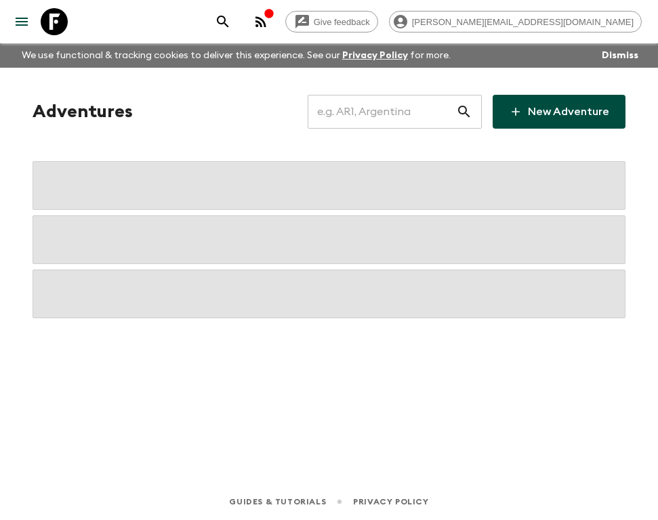
click at [380, 112] on input "text" at bounding box center [382, 112] width 148 height 38
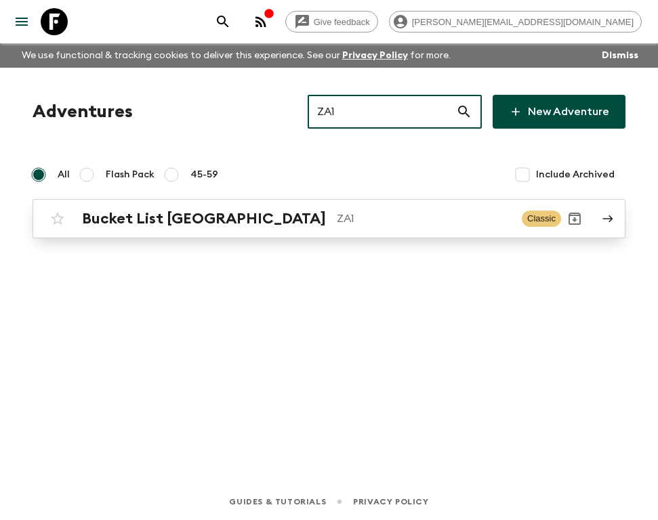
type input "ZA1"
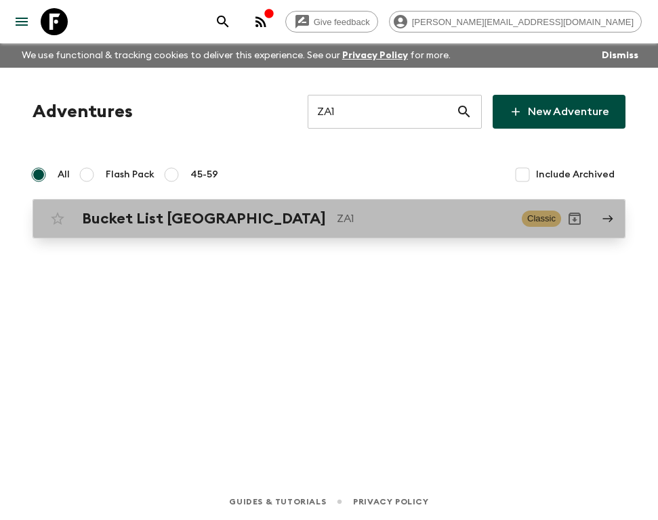
click at [228, 228] on div "Bucket List [GEOGRAPHIC_DATA] ZA1 Classic" at bounding box center [302, 218] width 517 height 27
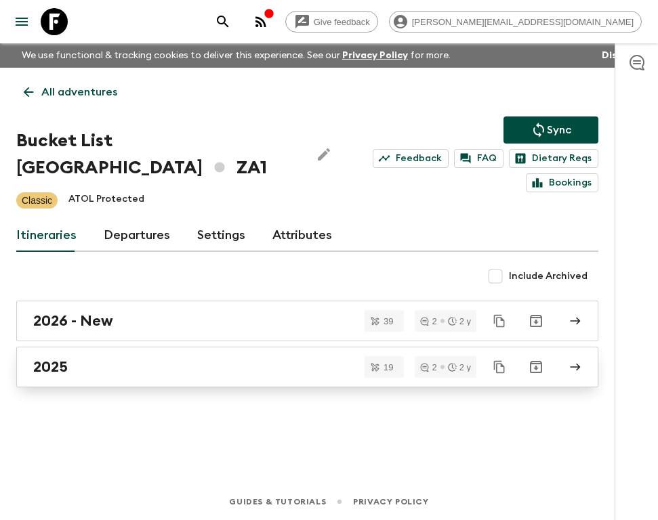
click at [87, 358] on div "2025" at bounding box center [294, 367] width 522 height 18
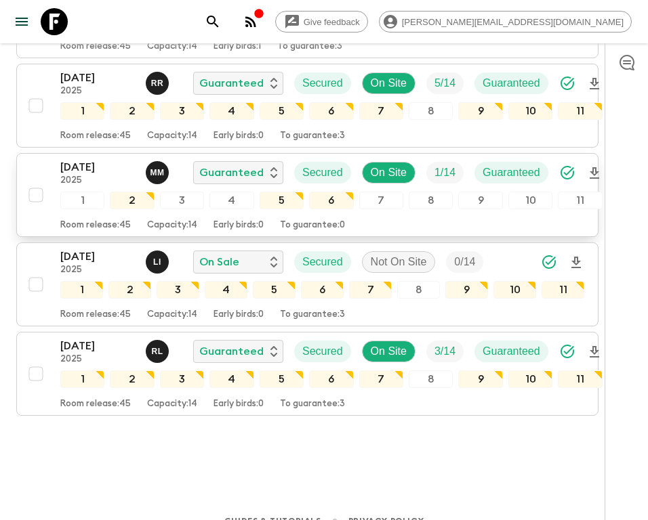
scroll to position [1609, 0]
click at [95, 168] on p "[DATE]" at bounding box center [97, 168] width 75 height 16
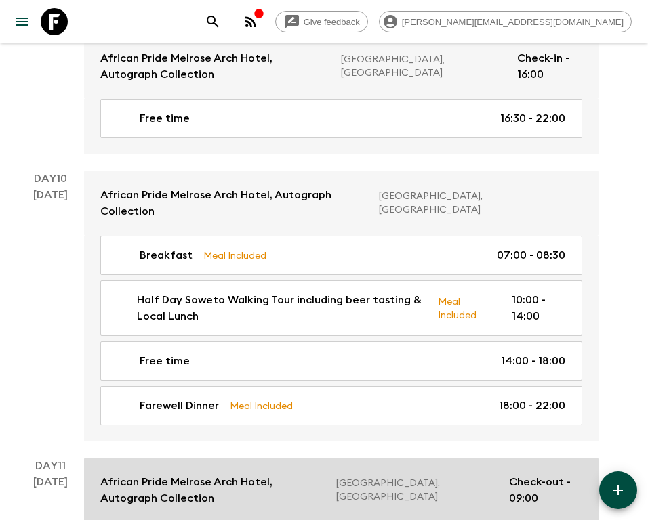
scroll to position [3505, 0]
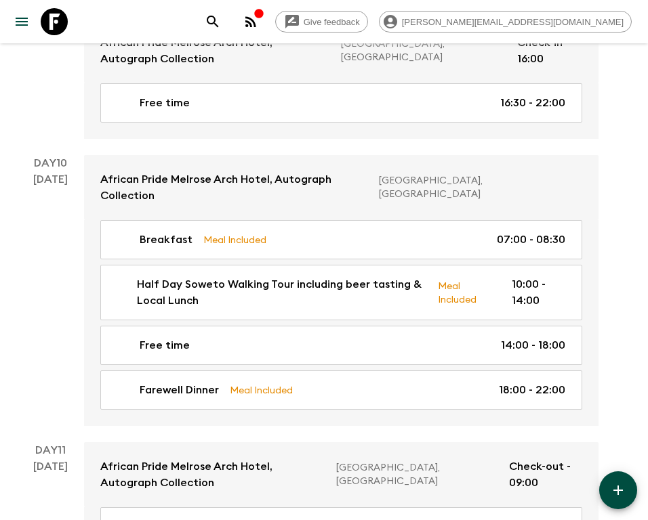
click at [57, 21] on icon at bounding box center [54, 21] width 27 height 27
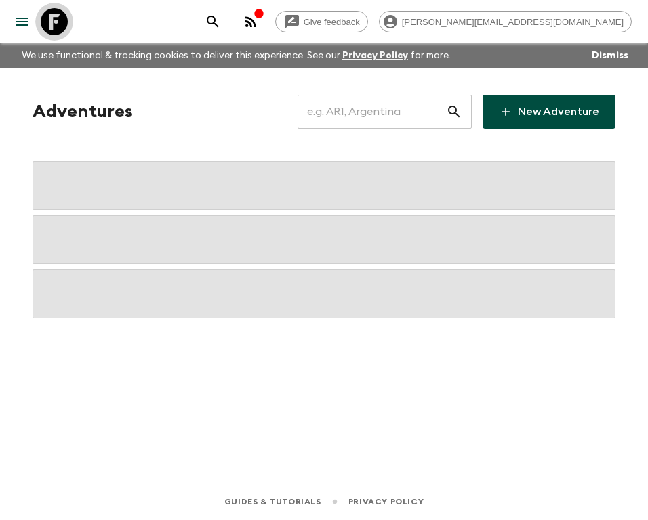
click at [57, 21] on icon at bounding box center [54, 21] width 27 height 27
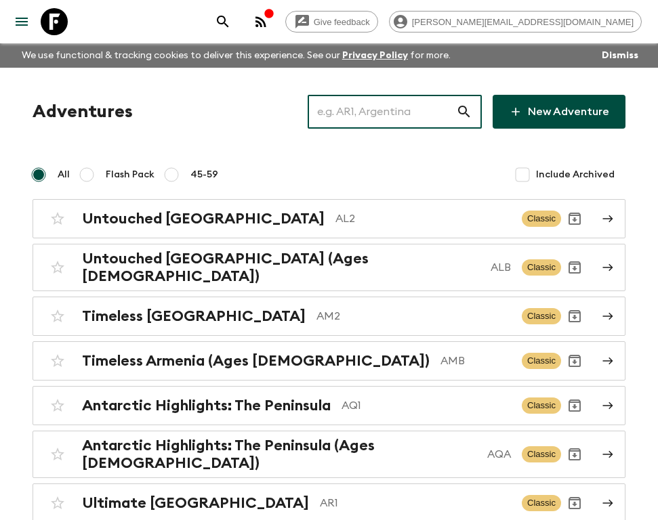
click at [403, 110] on input "text" at bounding box center [382, 112] width 148 height 38
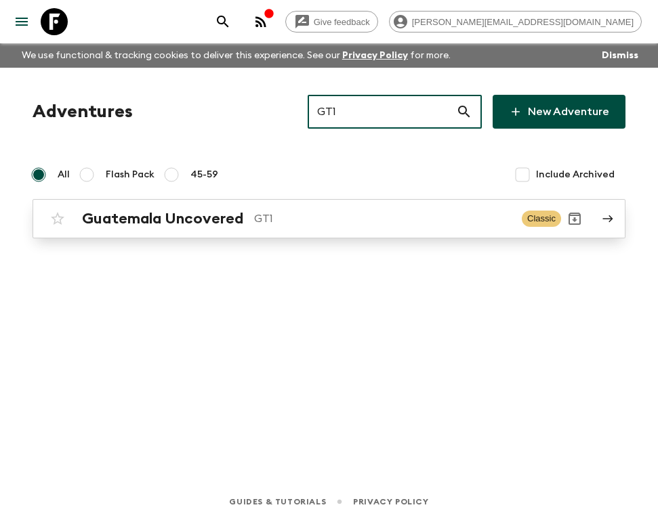
type input "GT1"
click at [284, 212] on p "GT1" at bounding box center [382, 219] width 257 height 16
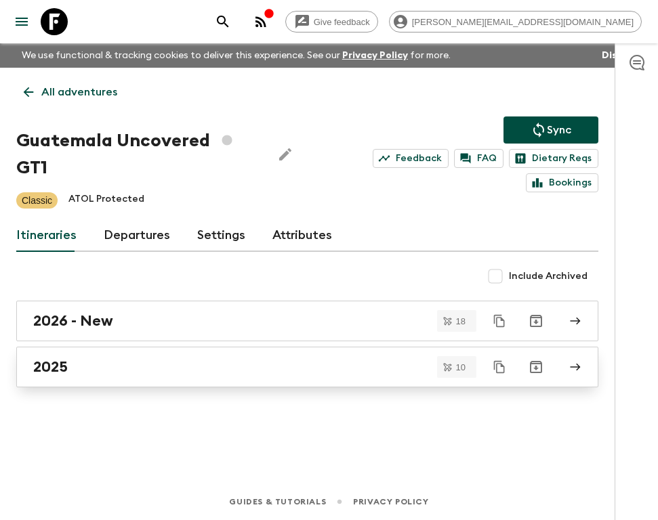
click at [102, 367] on div "2025" at bounding box center [294, 367] width 522 height 18
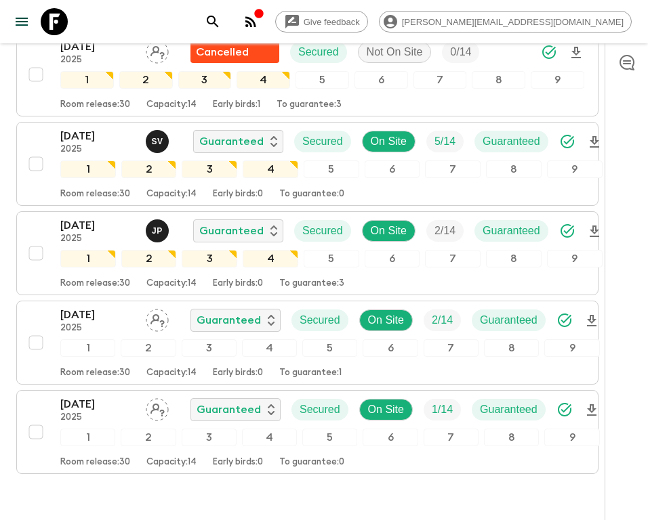
scroll to position [747, 0]
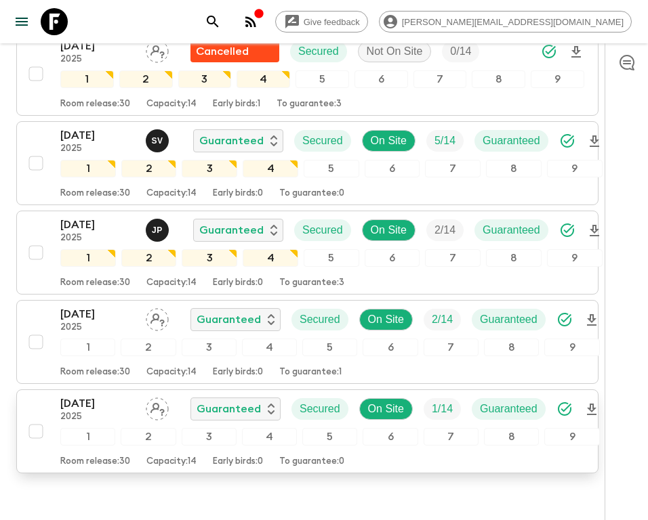
click at [94, 403] on p "[DATE]" at bounding box center [97, 404] width 75 height 16
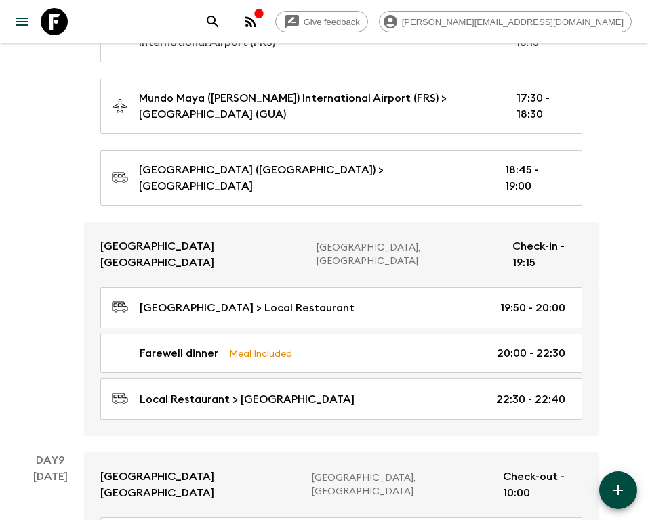
scroll to position [3034, 0]
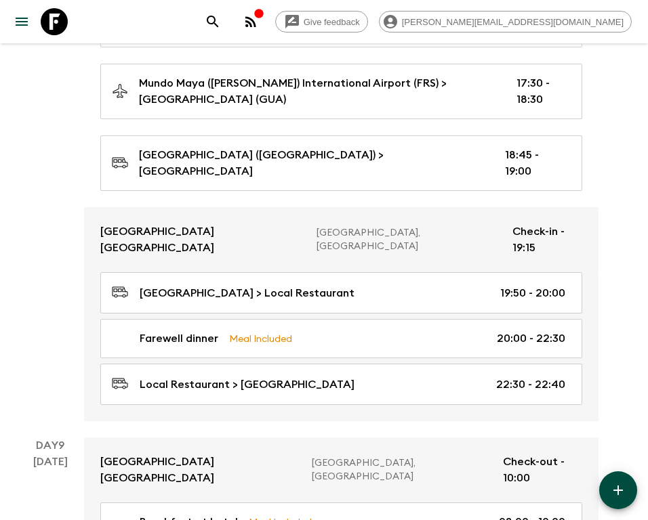
click at [51, 18] on icon at bounding box center [54, 21] width 27 height 27
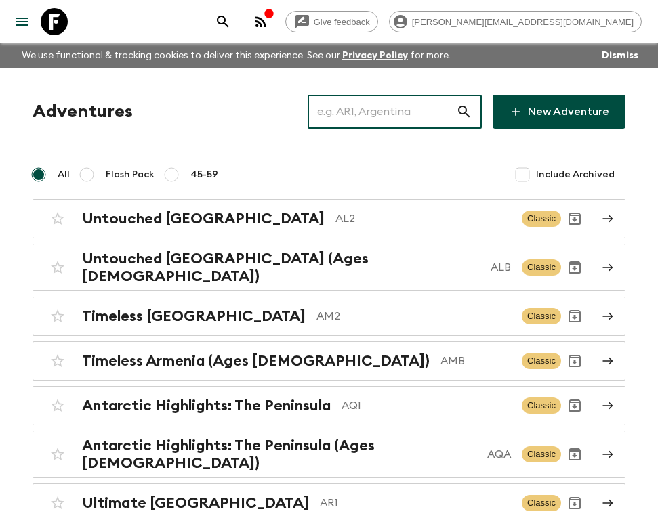
click at [371, 105] on input "text" at bounding box center [382, 112] width 148 height 38
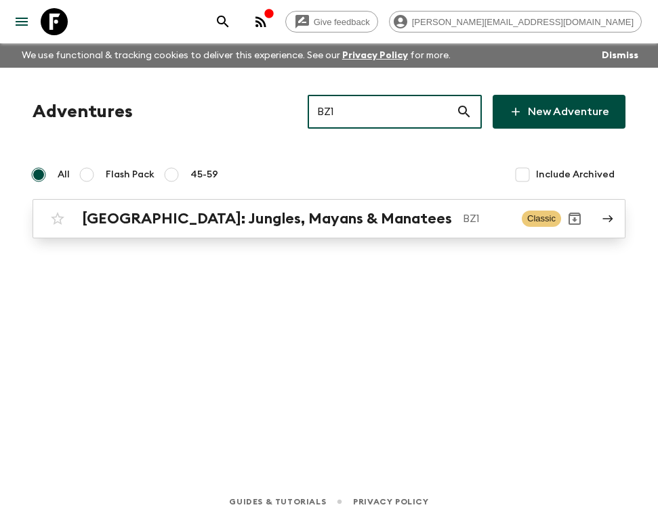
type input "BZ1"
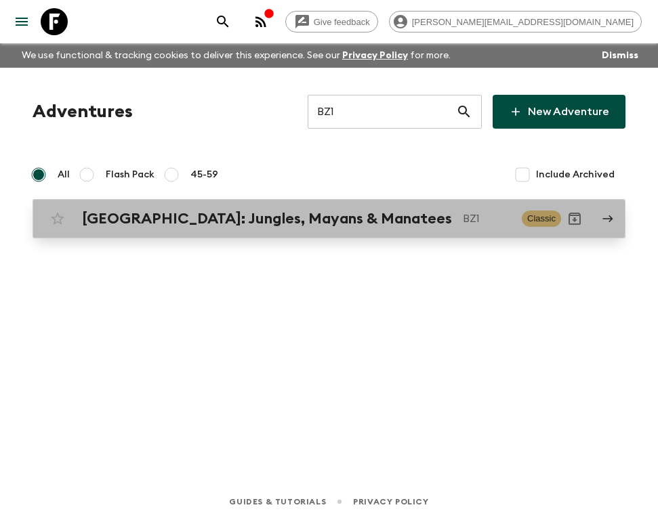
click at [296, 219] on h2 "[GEOGRAPHIC_DATA]: Jungles, Mayans & Manatees" at bounding box center [267, 219] width 370 height 18
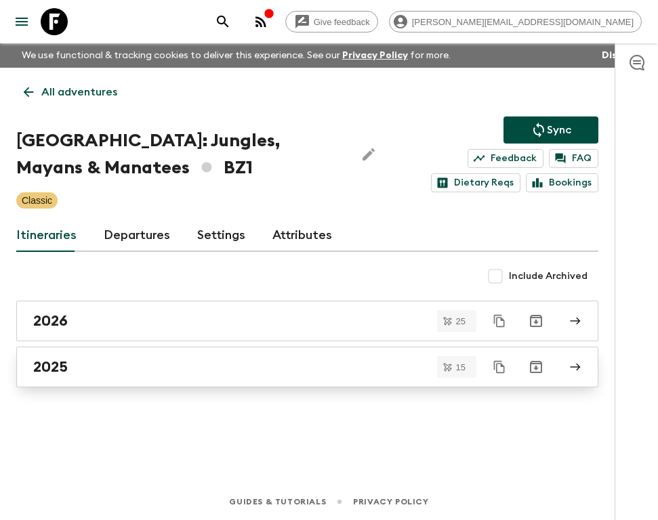
click at [101, 372] on div "2025" at bounding box center [294, 367] width 522 height 18
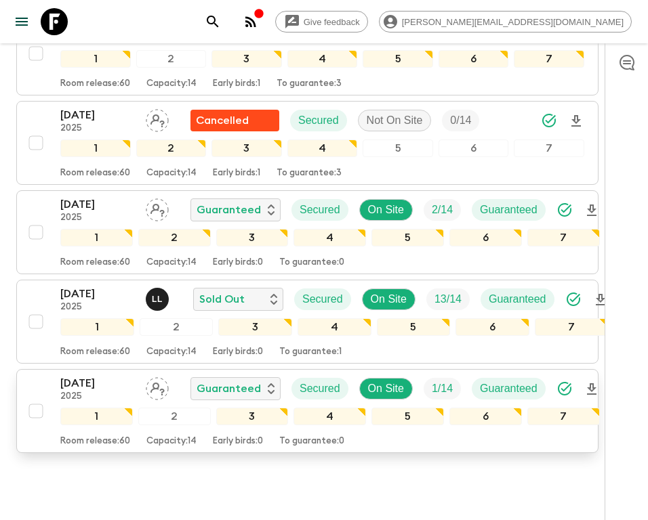
scroll to position [1271, 0]
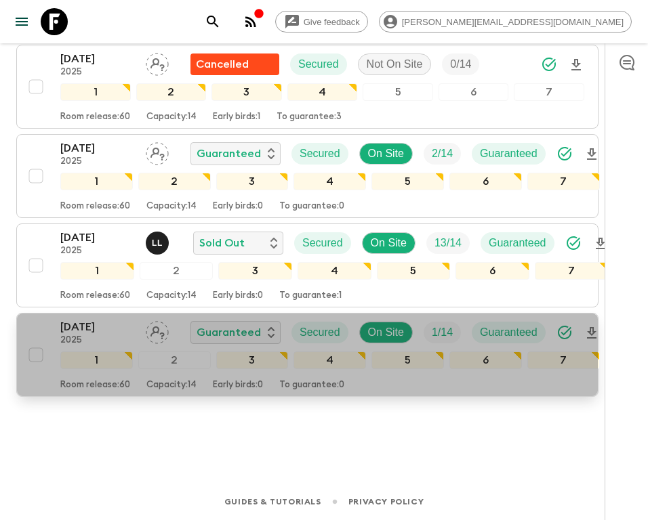
click at [98, 323] on p "[DATE]" at bounding box center [97, 327] width 75 height 16
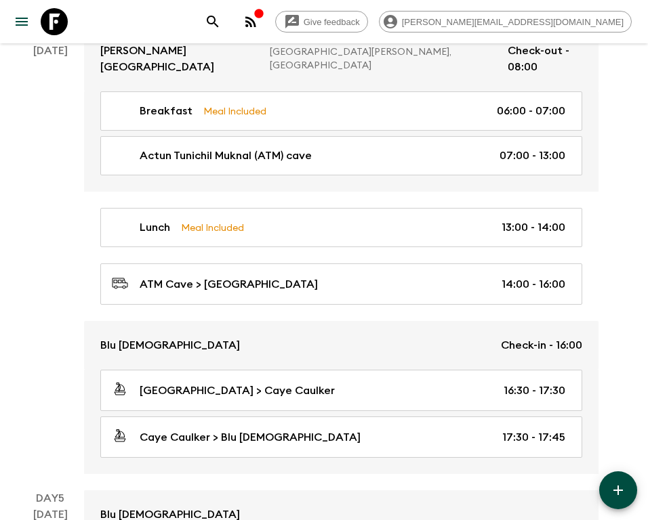
scroll to position [1717, 0]
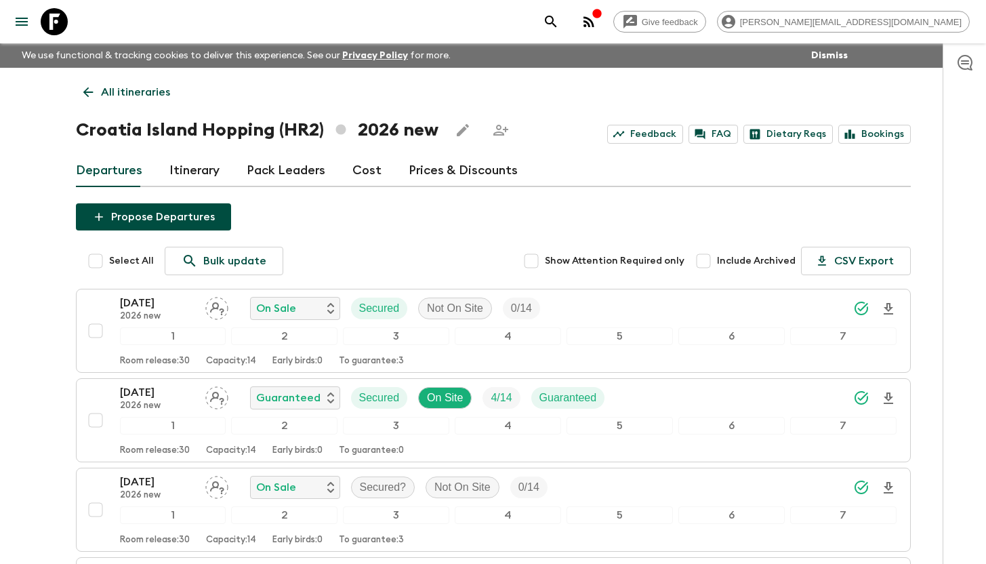
click at [56, 14] on icon at bounding box center [54, 21] width 27 height 27
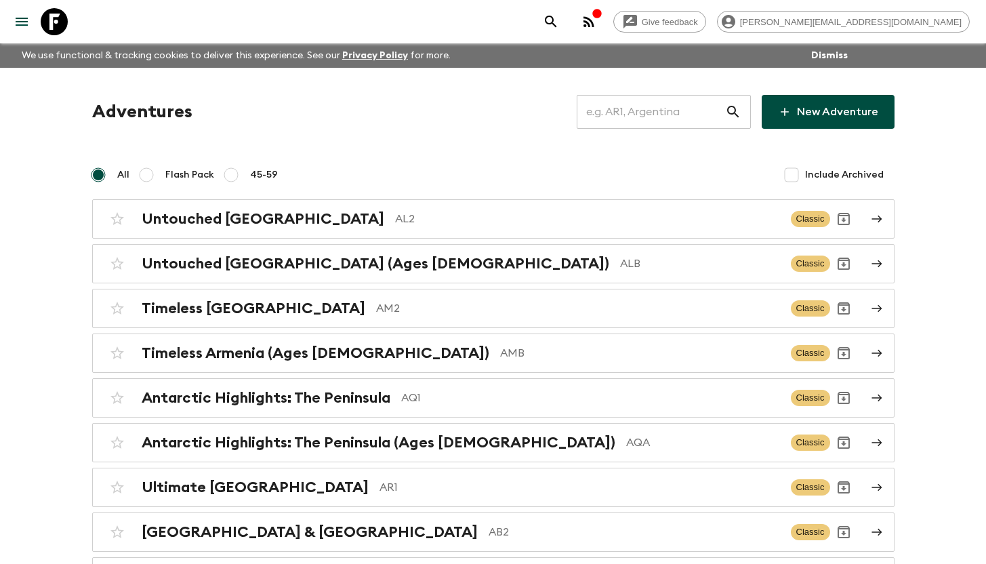
click at [643, 117] on input "text" at bounding box center [651, 112] width 148 height 38
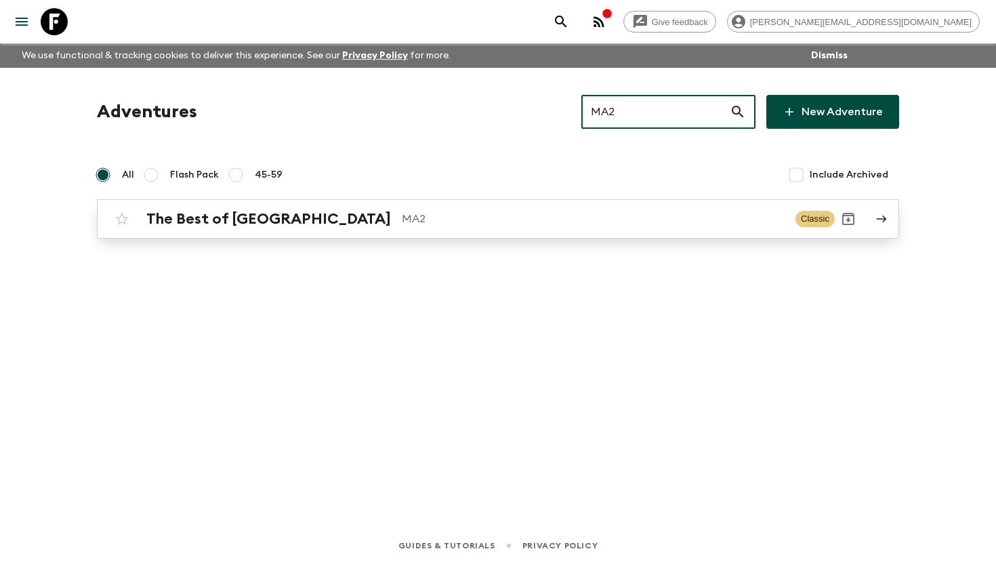
type input "MA2"
click at [402, 212] on p "MA2" at bounding box center [593, 219] width 383 height 16
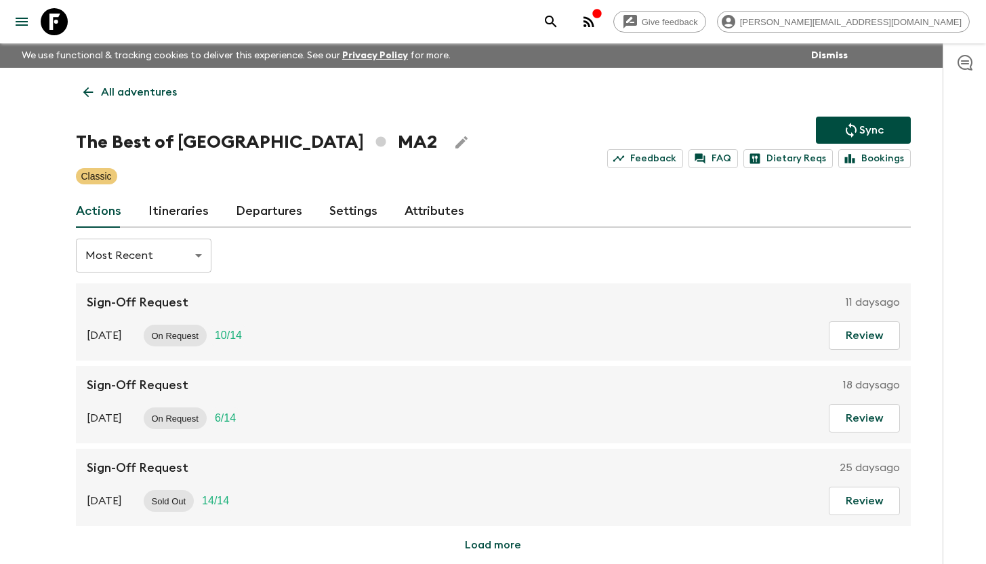
click at [180, 220] on link "Itineraries" at bounding box center [178, 211] width 60 height 33
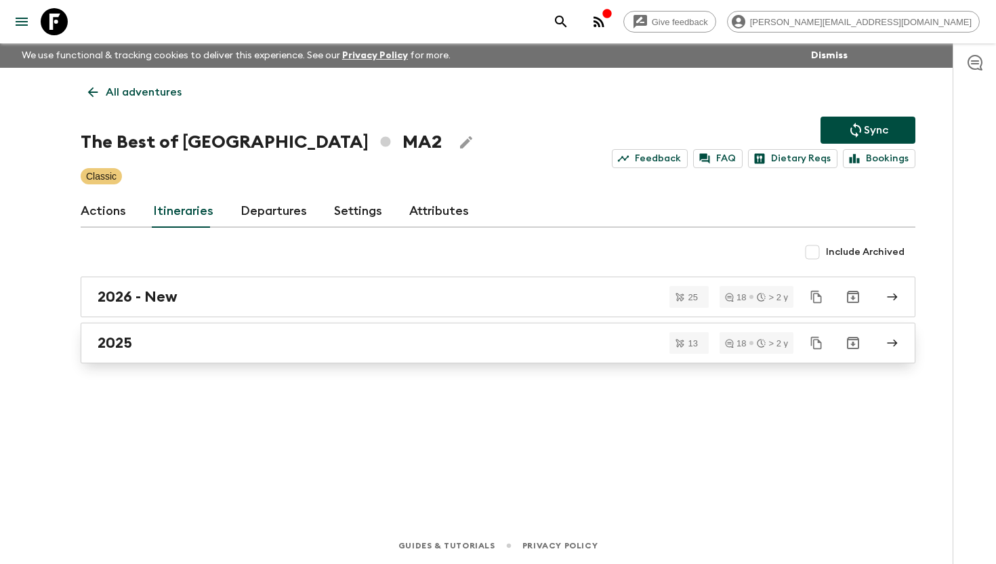
click at [205, 339] on div "2025" at bounding box center [485, 343] width 775 height 18
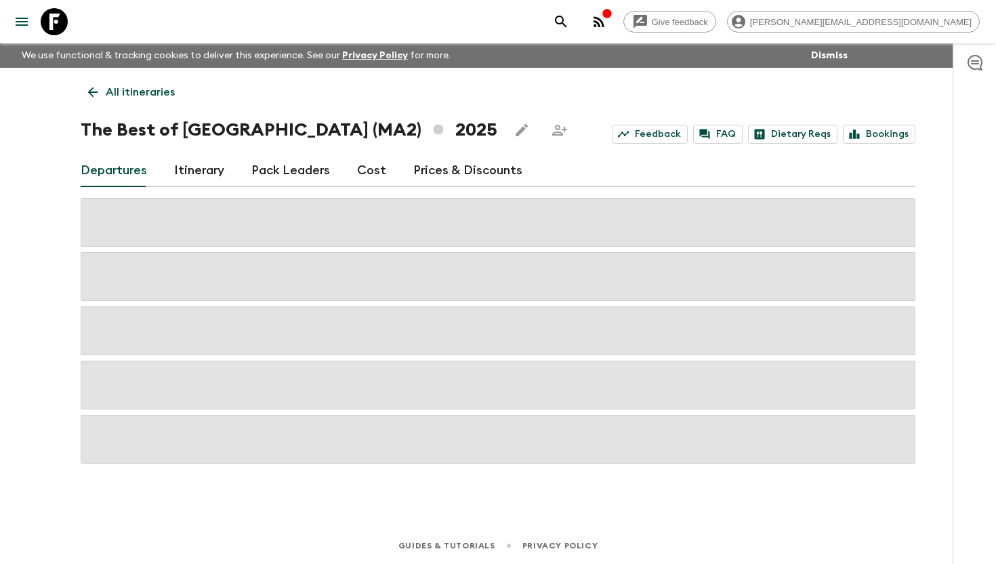
click at [92, 93] on icon at bounding box center [92, 92] width 15 height 15
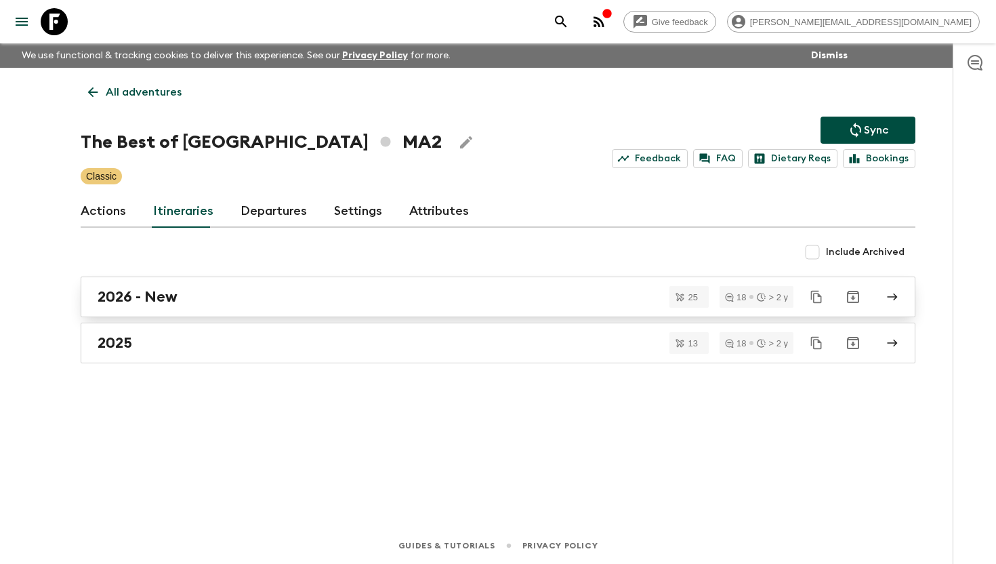
click at [181, 308] on link "2026 - New" at bounding box center [498, 296] width 835 height 41
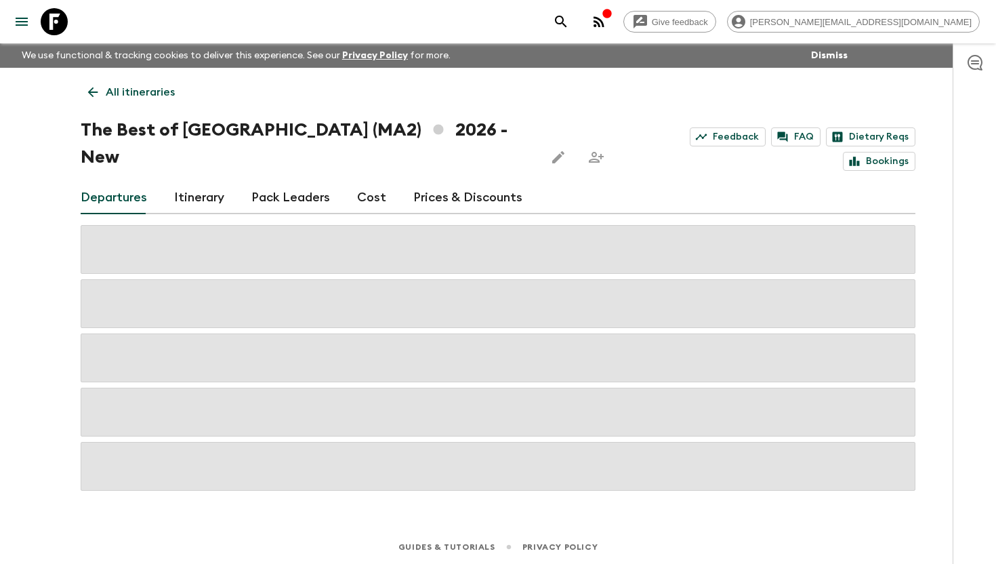
click at [365, 182] on link "Cost" at bounding box center [371, 198] width 29 height 33
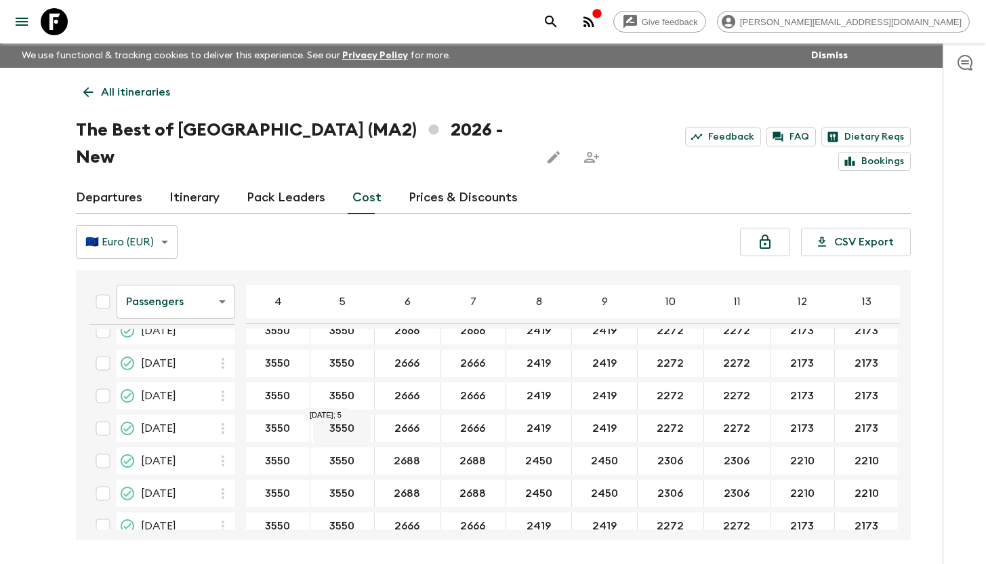
scroll to position [20, 0]
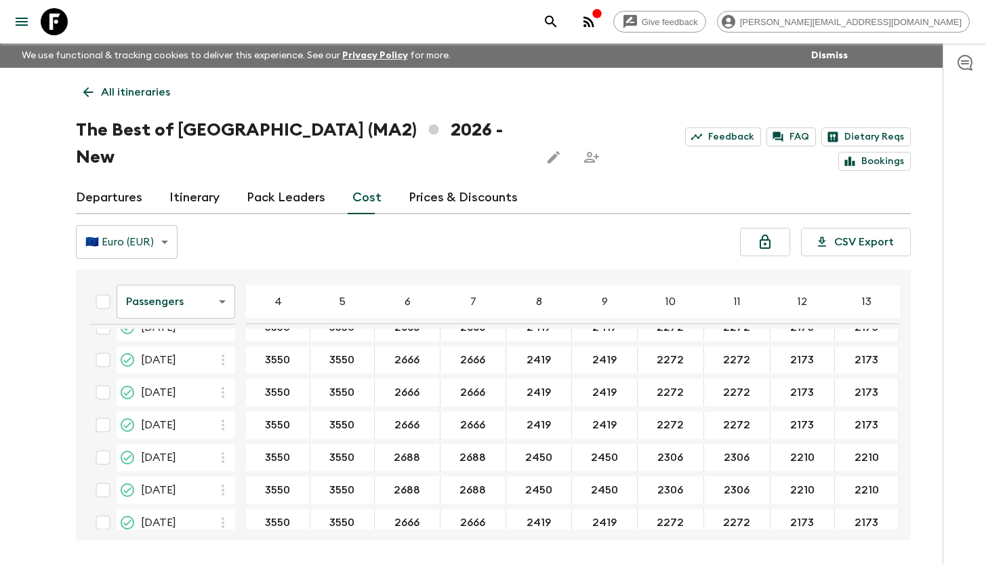
click at [112, 182] on link "Departures" at bounding box center [109, 198] width 66 height 33
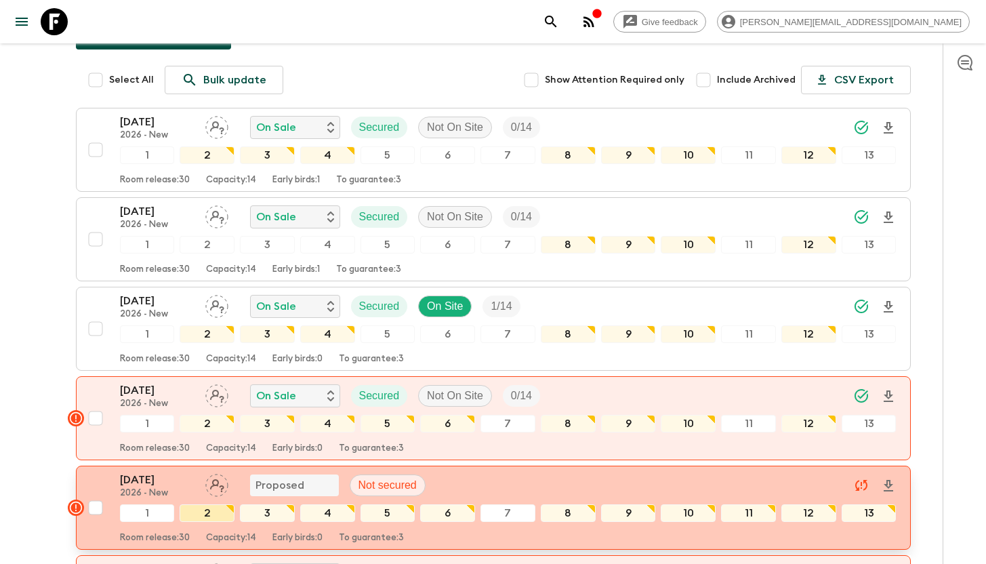
scroll to position [276, 0]
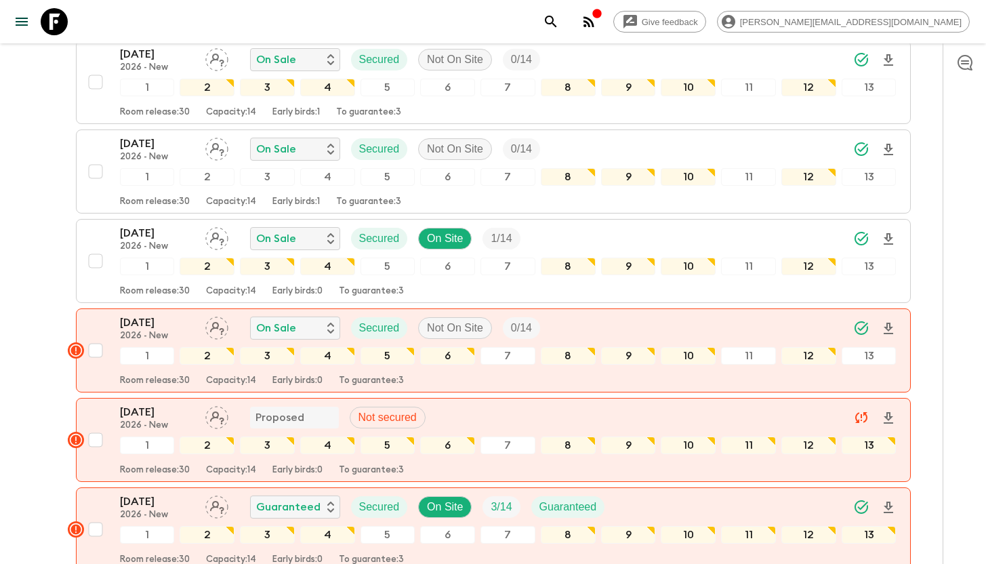
click at [54, 16] on icon at bounding box center [54, 21] width 27 height 27
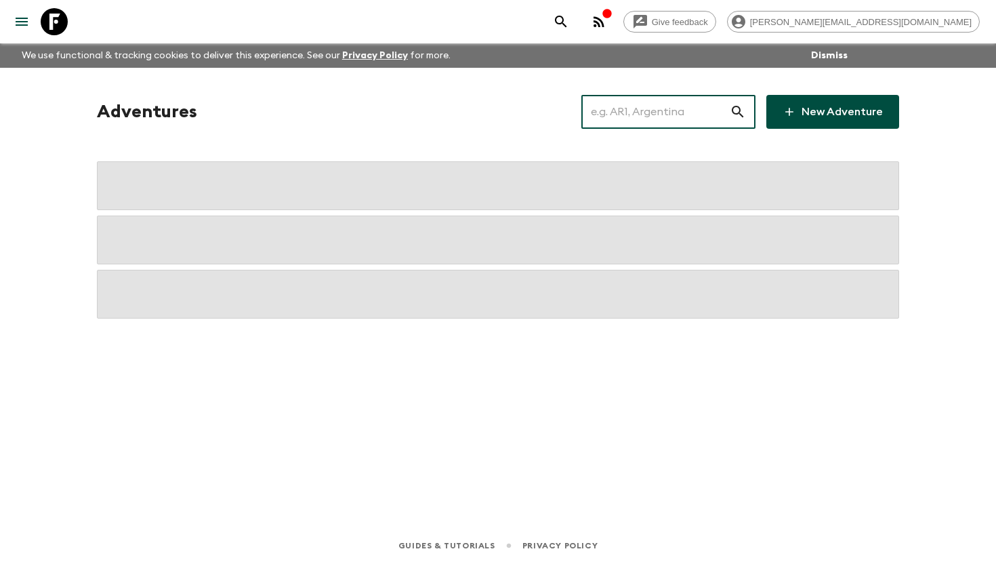
click at [648, 112] on input "text" at bounding box center [655, 112] width 148 height 38
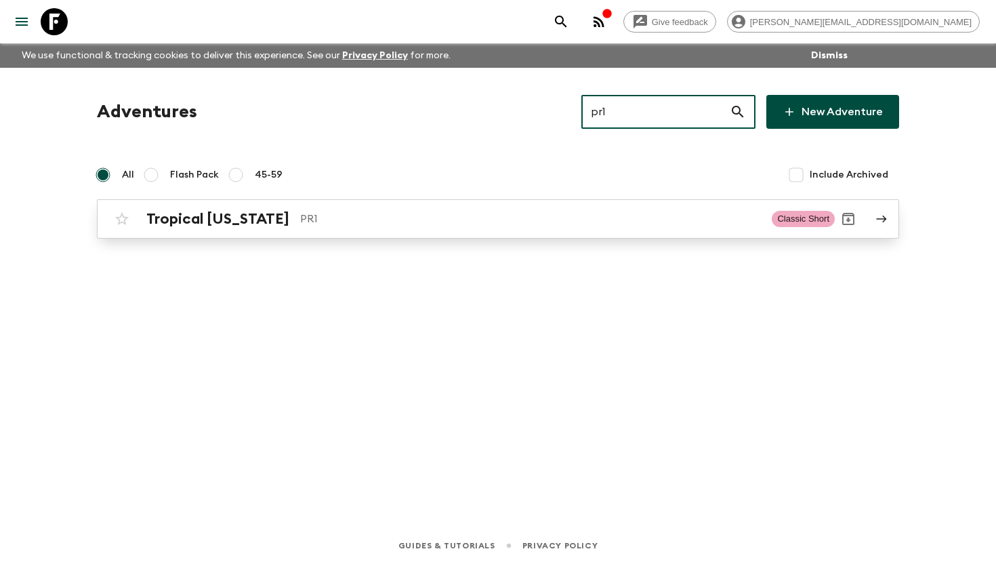
type input "pr1"
click at [320, 221] on p "PR1" at bounding box center [530, 219] width 461 height 16
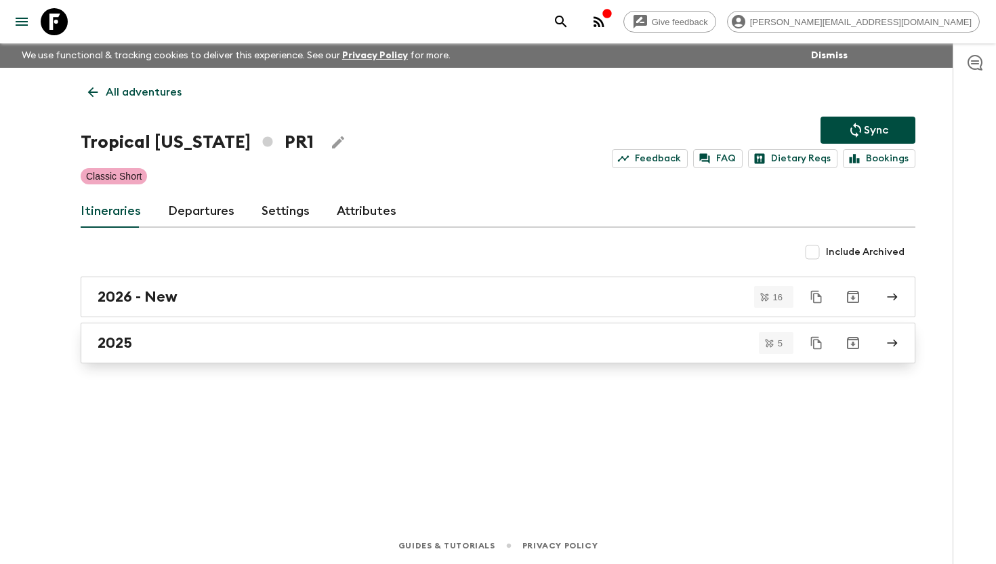
click at [173, 346] on div "2025" at bounding box center [485, 343] width 775 height 18
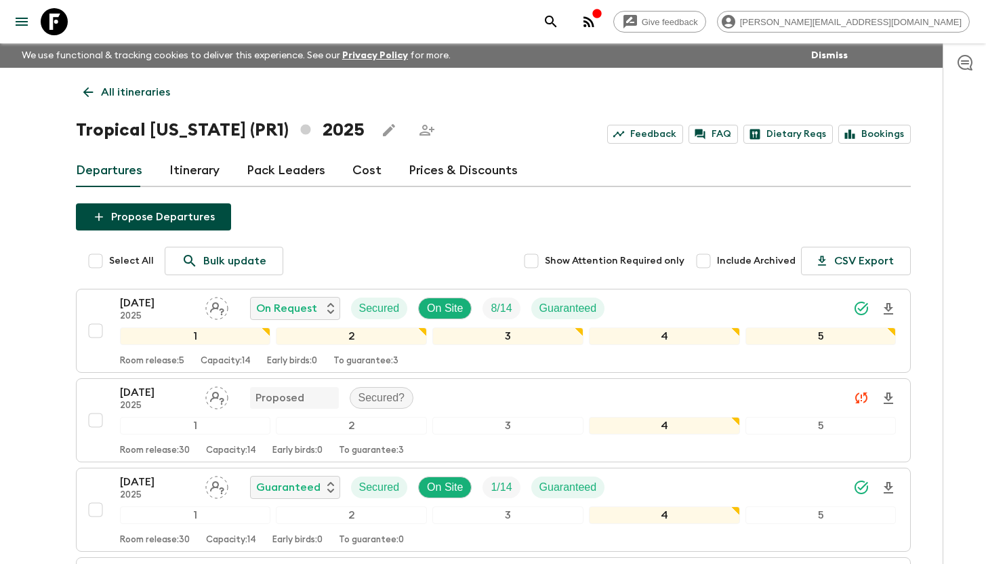
scroll to position [290, 0]
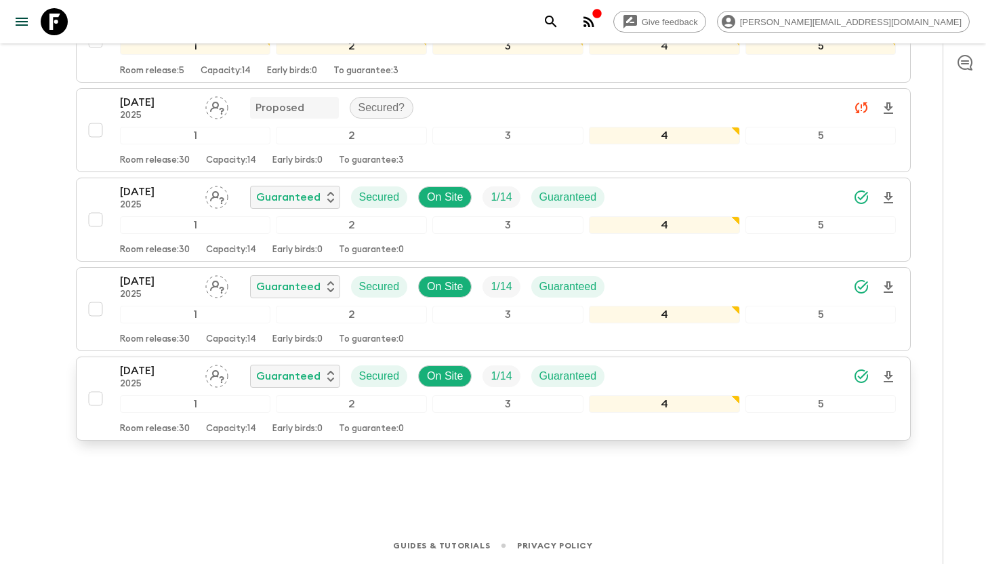
click at [140, 373] on p "[DATE]" at bounding box center [157, 370] width 75 height 16
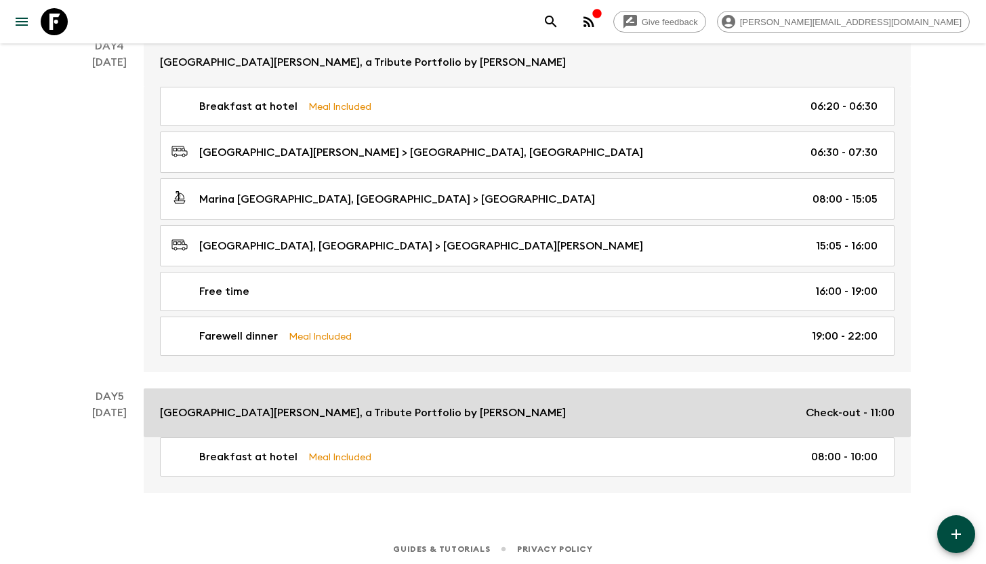
scroll to position [1081, 0]
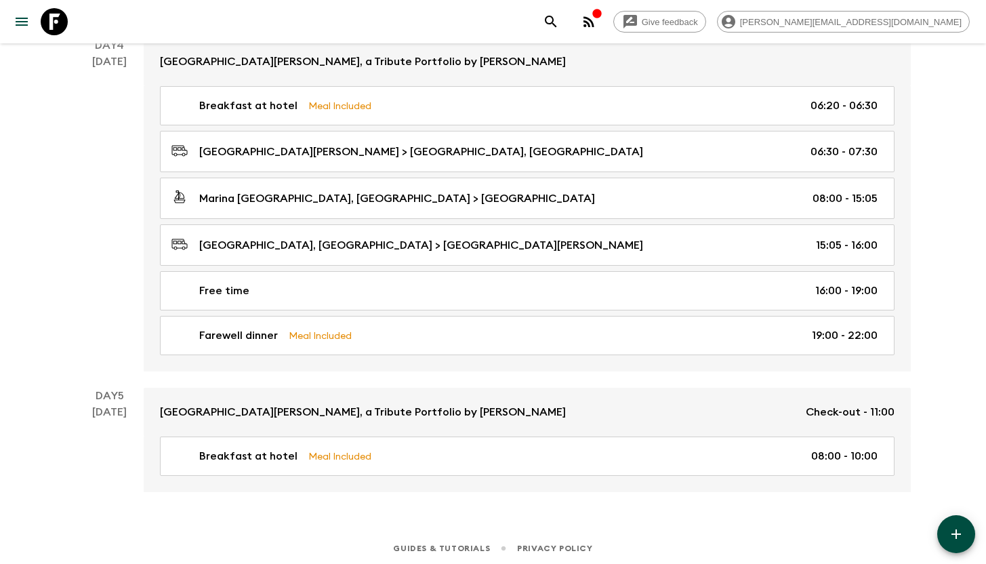
click at [49, 24] on icon at bounding box center [54, 21] width 27 height 27
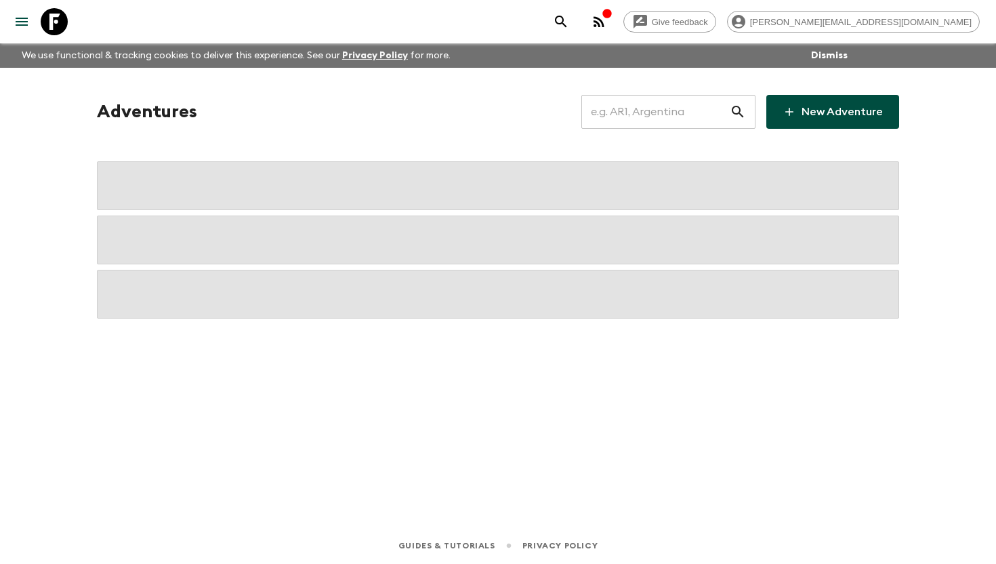
click at [644, 115] on input "text" at bounding box center [655, 112] width 148 height 38
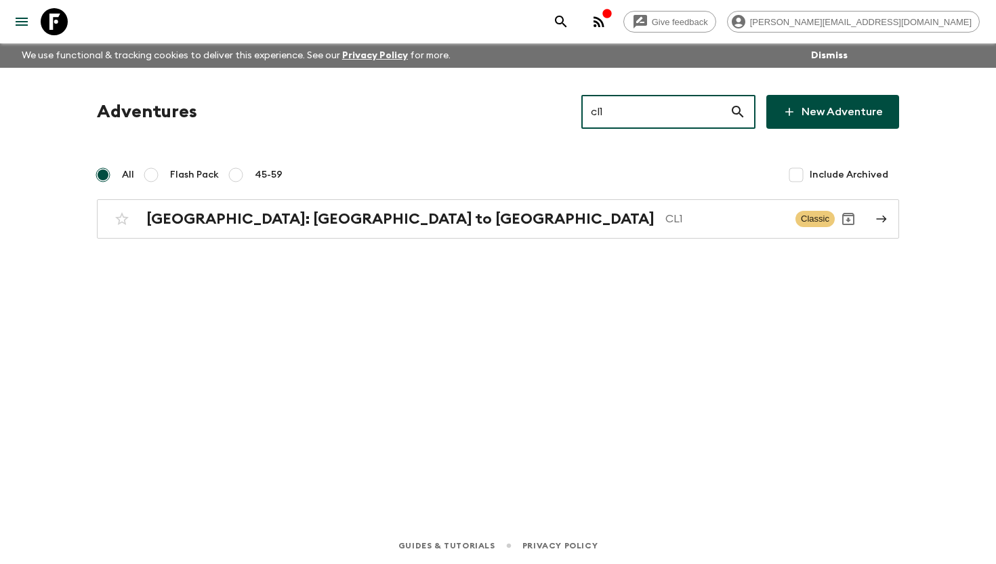
drag, startPoint x: 644, startPoint y: 115, endPoint x: 646, endPoint y: 127, distance: 13.0
click at [644, 115] on input "cl1" at bounding box center [655, 112] width 148 height 38
type input "cl1"
click at [364, 228] on div "Chile: Santiago to Patagonia CL1 Classic" at bounding box center [471, 218] width 726 height 27
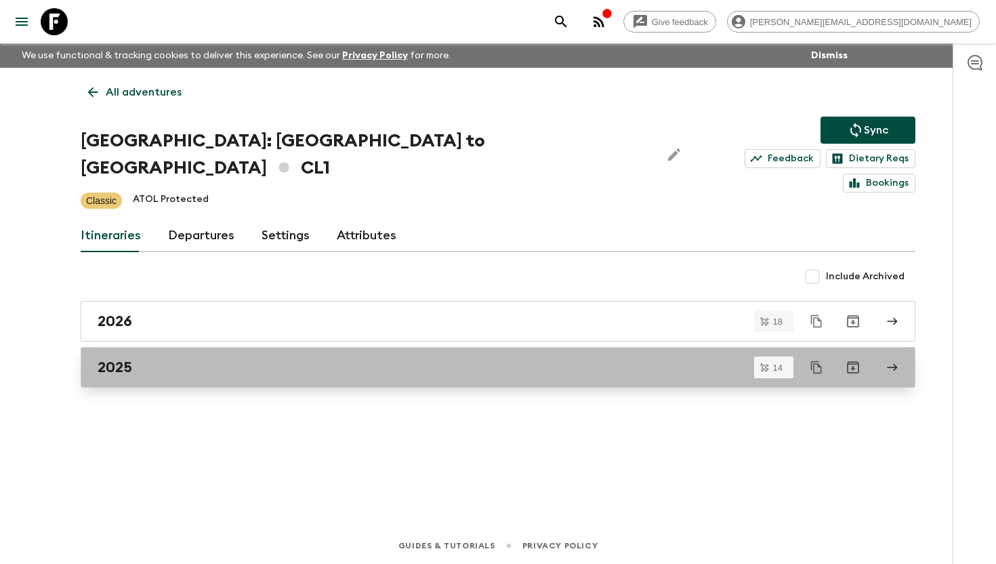
click at [273, 347] on link "2025" at bounding box center [498, 367] width 835 height 41
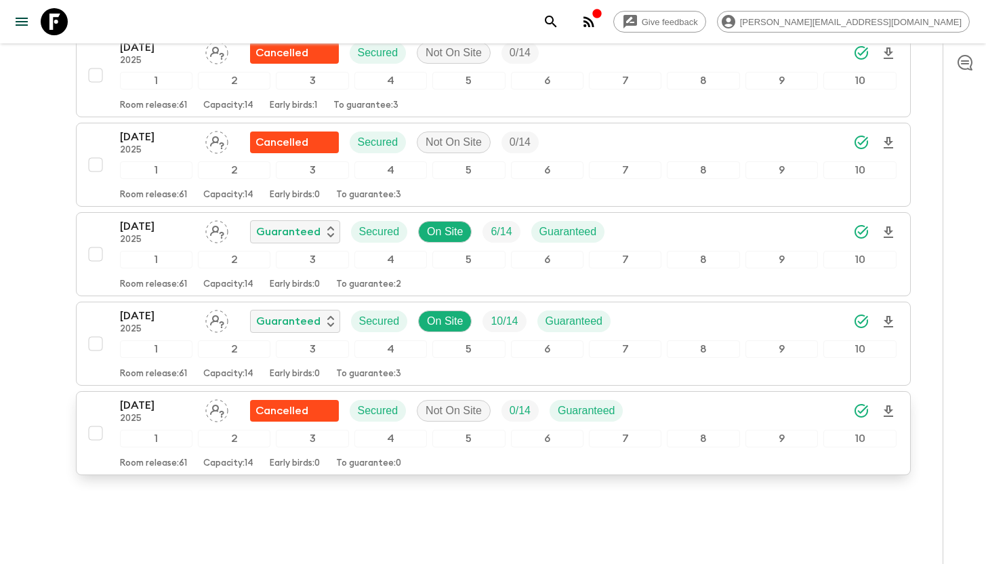
scroll to position [1075, 0]
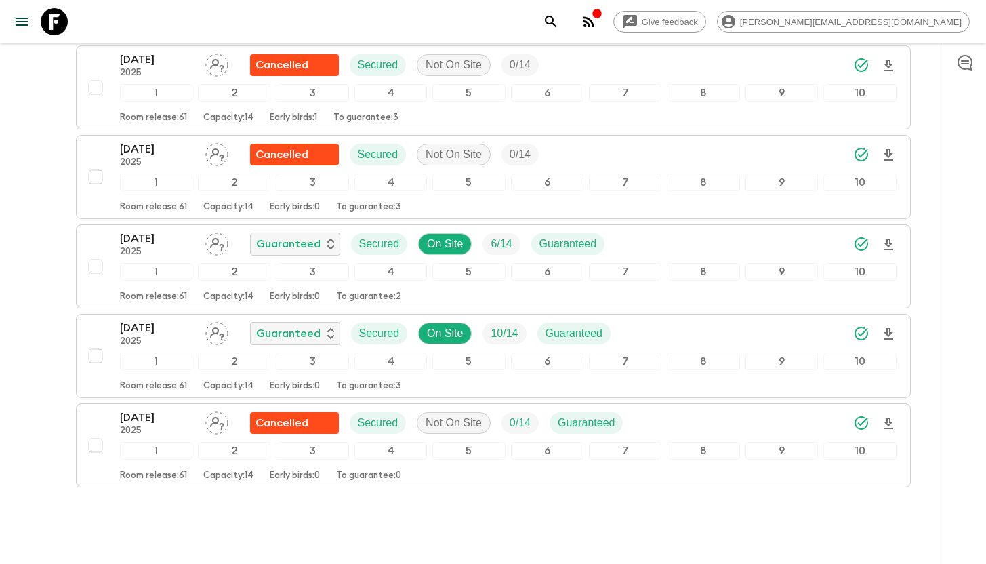
click at [54, 27] on icon at bounding box center [54, 21] width 27 height 27
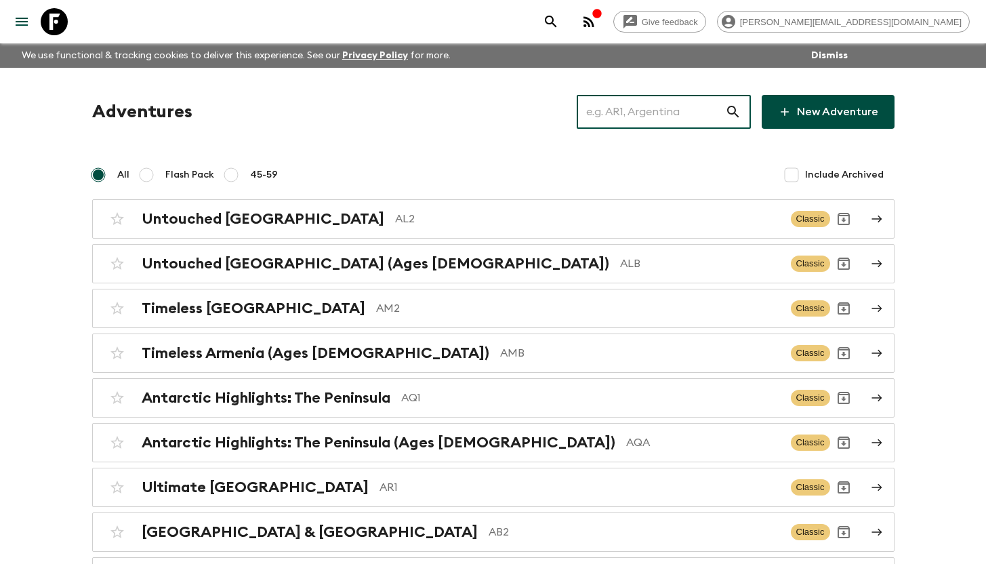
click at [643, 112] on input "text" at bounding box center [651, 112] width 148 height 38
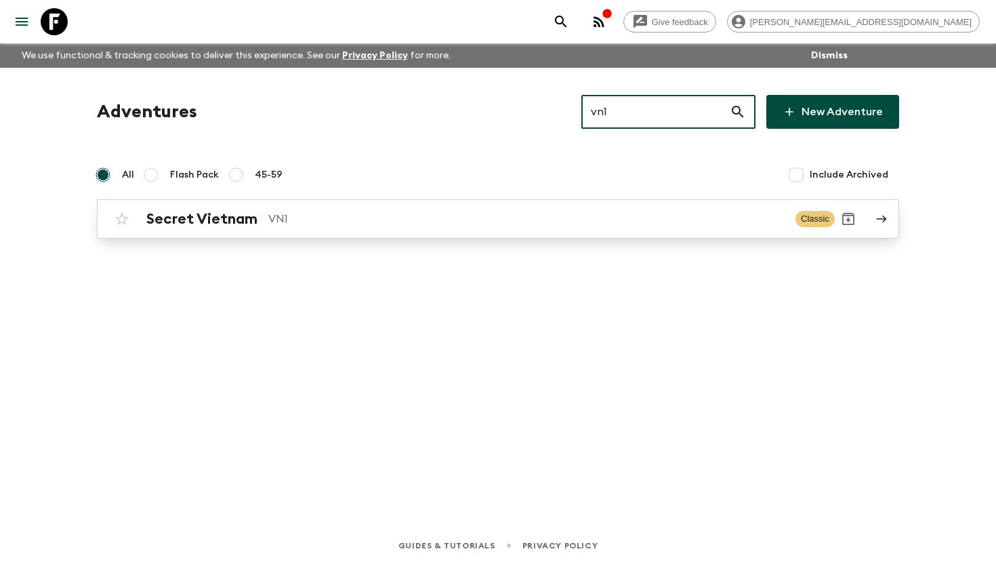
type input "vn1"
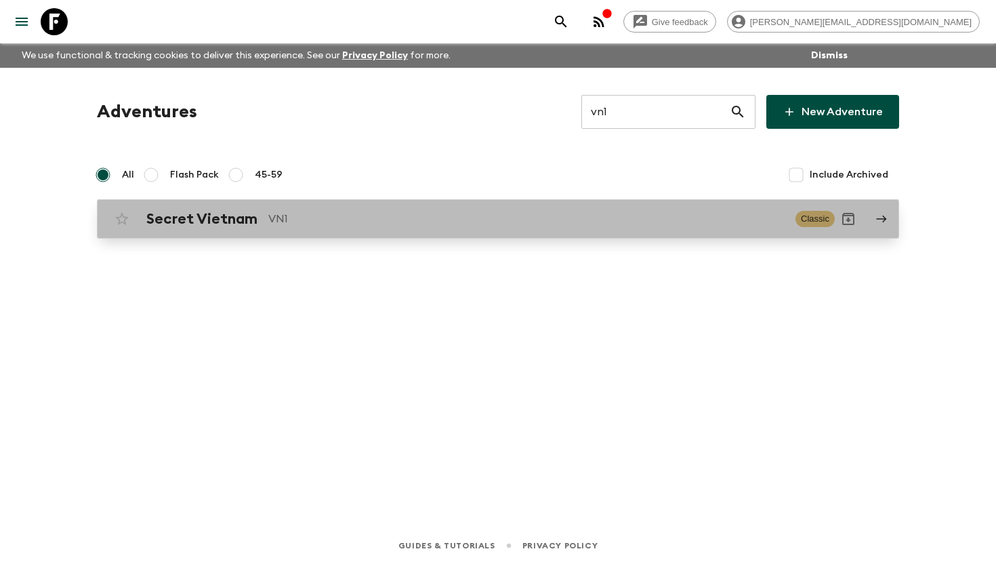
click at [238, 222] on h2 "Secret Vietnam" at bounding box center [201, 219] width 111 height 18
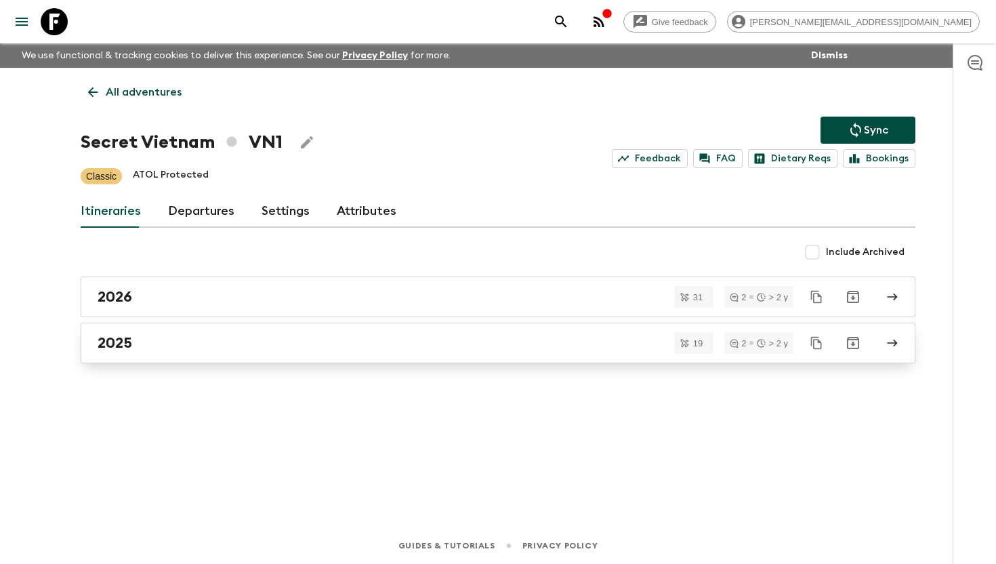
click at [166, 344] on div "2025" at bounding box center [485, 343] width 775 height 18
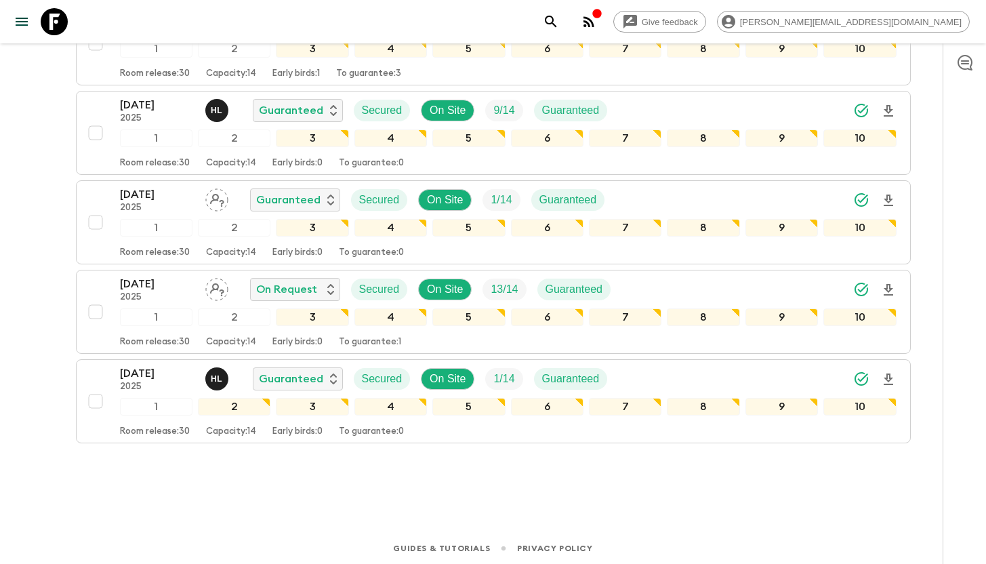
scroll to position [1539, 0]
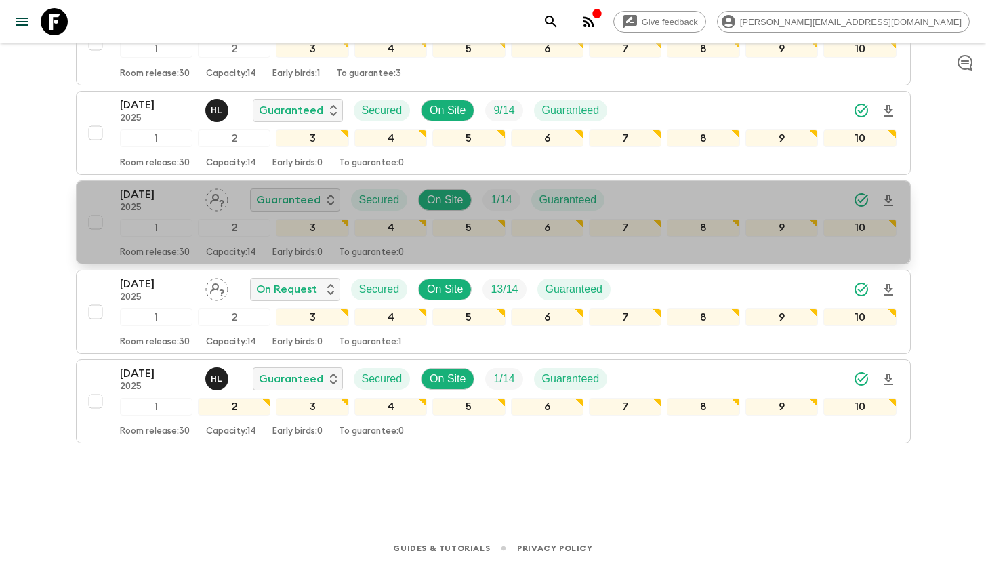
click at [138, 194] on p "[DATE]" at bounding box center [157, 194] width 75 height 16
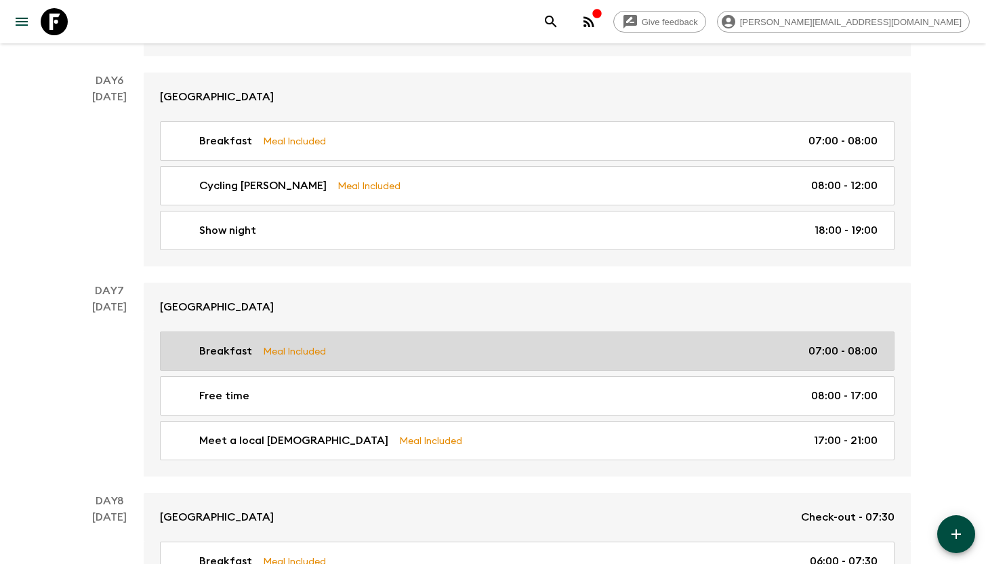
scroll to position [3592, 0]
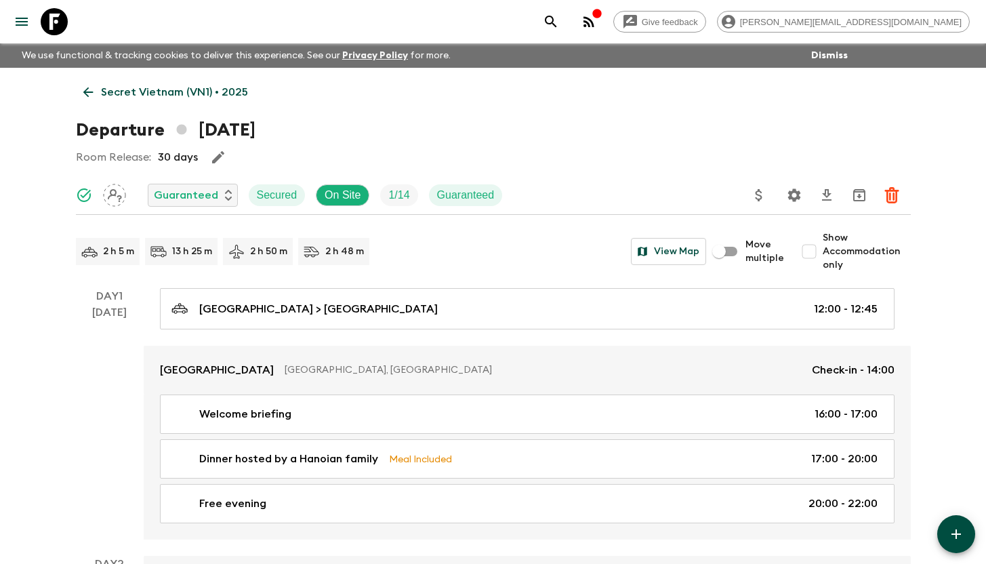
scroll to position [3592, 0]
